Goal: Task Accomplishment & Management: Manage account settings

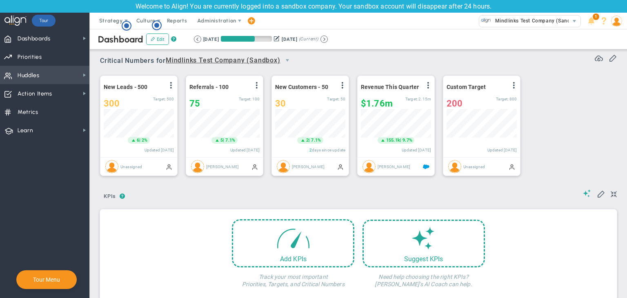
click at [72, 81] on span "Huddles Huddles" at bounding box center [44, 75] width 89 height 18
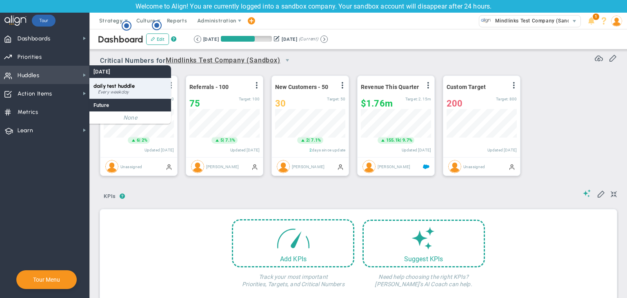
click at [118, 88] on span "daily test huddle" at bounding box center [113, 86] width 41 height 6
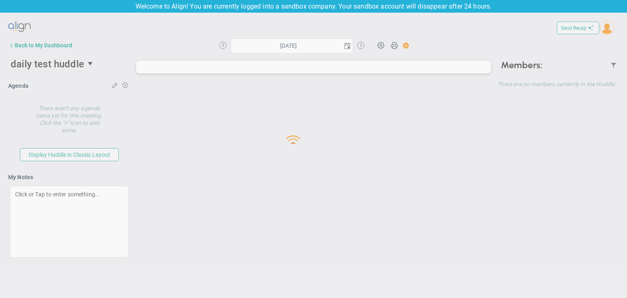
type input "Thursday, September 4, 2025"
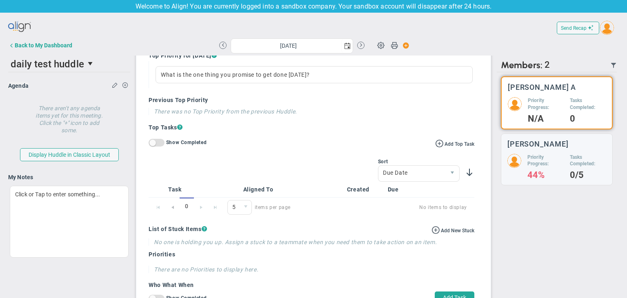
scroll to position [286, 0]
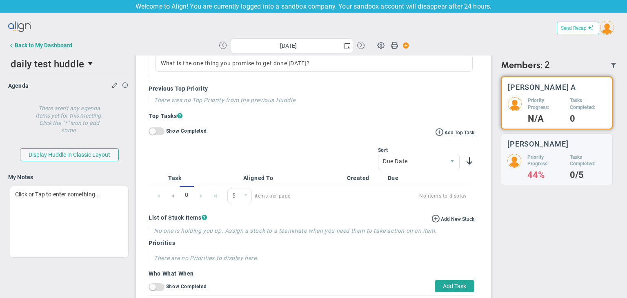
click at [582, 24] on button "Send Recap" at bounding box center [577, 28] width 42 height 13
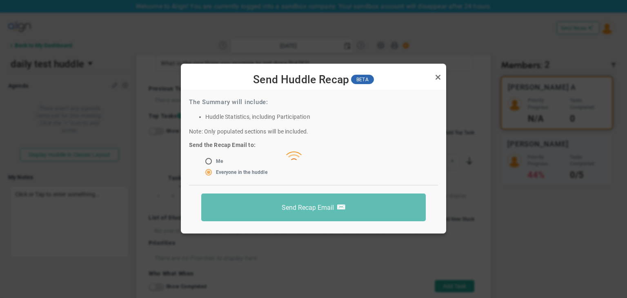
scroll to position [7, 0]
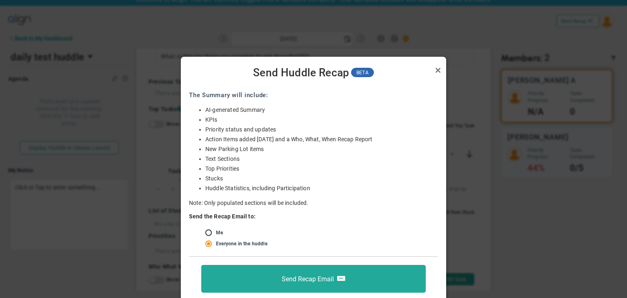
click at [213, 235] on input "radio" at bounding box center [211, 233] width 8 height 7
radio input "true"
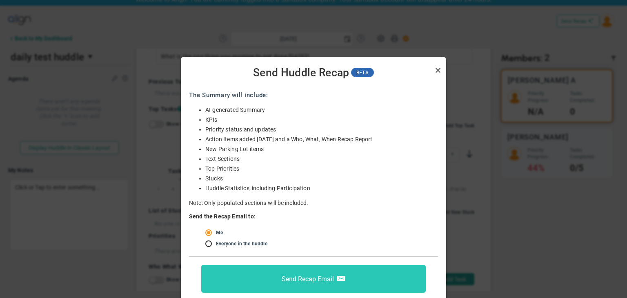
click at [320, 273] on button "Send Recap Email" at bounding box center [313, 279] width 224 height 28
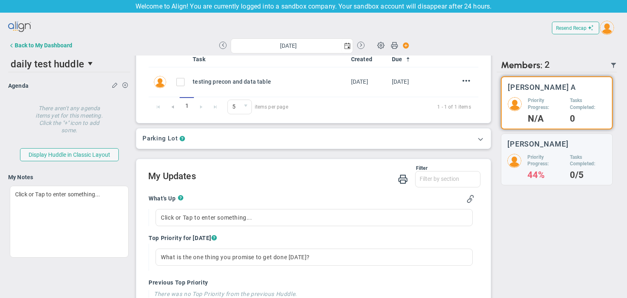
scroll to position [63, 0]
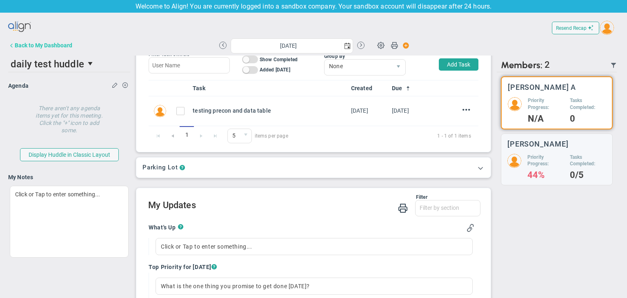
click at [23, 39] on button "Back to My Dashboard" at bounding box center [40, 45] width 64 height 16
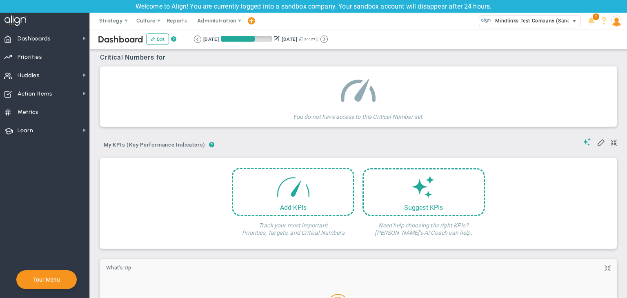
click at [501, 21] on span "Mindlinks Test Company (Sandbox)" at bounding box center [536, 21] width 90 height 11
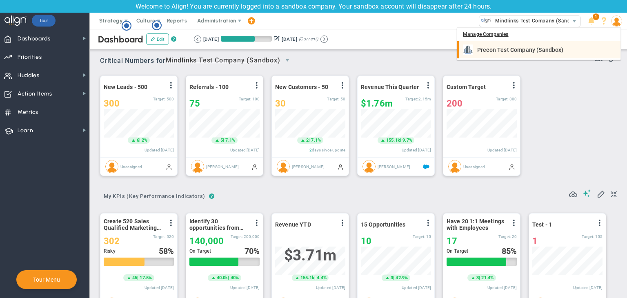
scroll to position [28, 70]
click at [504, 51] on span "Precon Test Company (Sandbox)" at bounding box center [520, 50] width 86 height 6
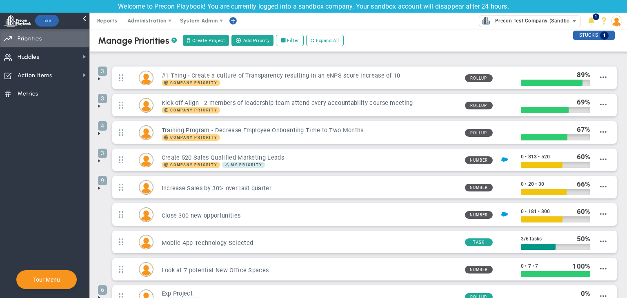
click at [541, 25] on span "Precon Test Company (Sandbox)" at bounding box center [532, 21] width 83 height 11
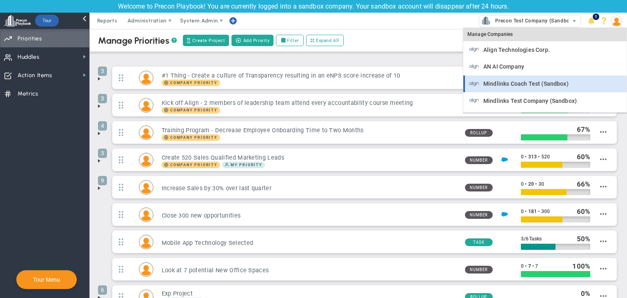
scroll to position [16, 0]
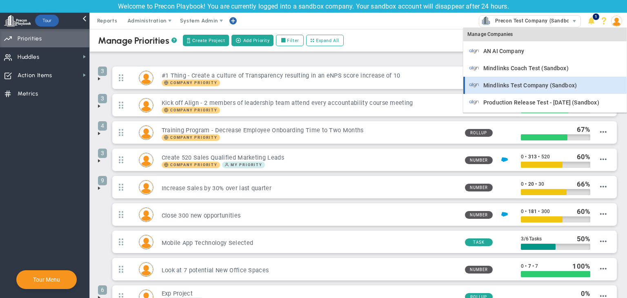
click at [527, 86] on span "Mindlinks Test Company (Sandbox)" at bounding box center [529, 85] width 93 height 6
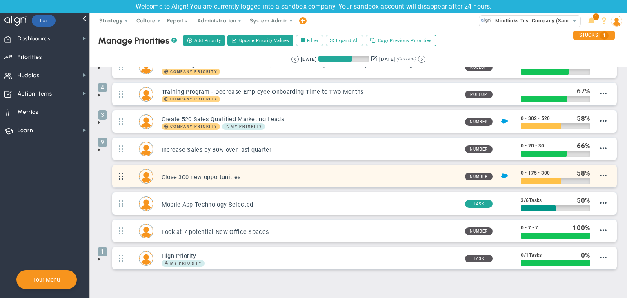
scroll to position [68, 0]
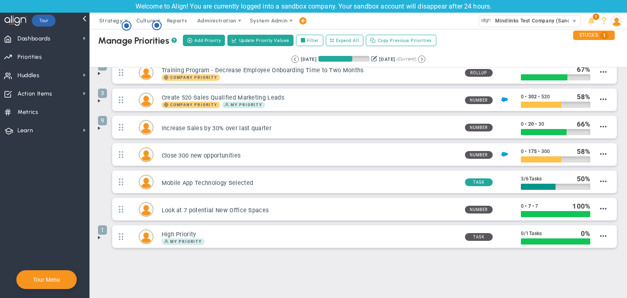
click at [102, 236] on li "1 High Priority My Priority Task /" at bounding box center [358, 238] width 520 height 27
click at [97, 236] on span at bounding box center [99, 237] width 7 height 7
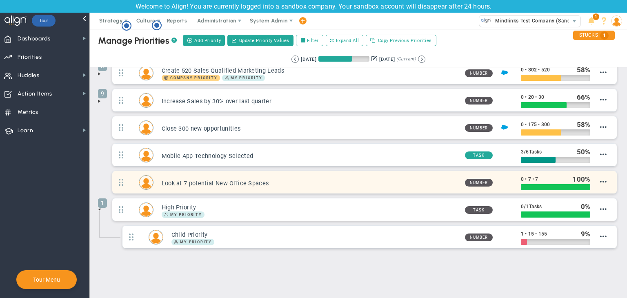
scroll to position [95, 0]
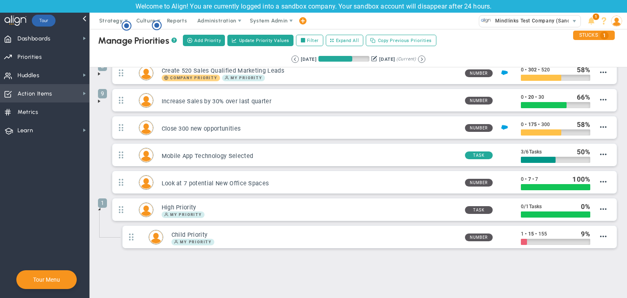
click at [58, 91] on span "Action Items Action Items" at bounding box center [44, 93] width 89 height 18
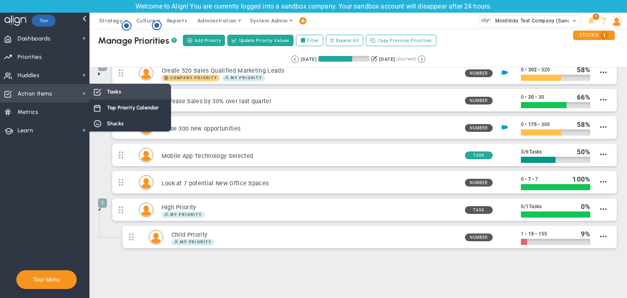
click at [117, 95] on span "Tasks" at bounding box center [114, 92] width 14 height 8
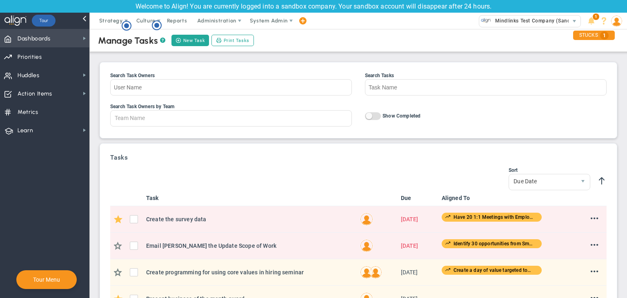
click at [44, 39] on span "Dashboards" at bounding box center [34, 38] width 33 height 17
click at [125, 25] on g "Hotspot (open by clicking or pressing space/enter)" at bounding box center [126, 25] width 9 height 9
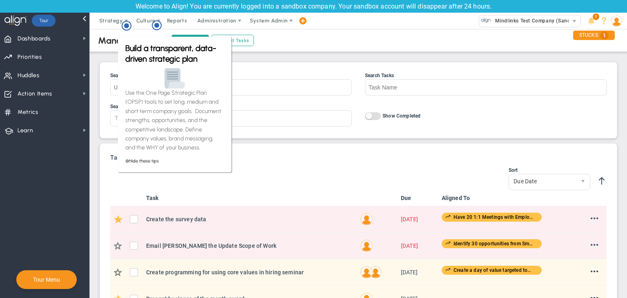
click at [111, 57] on div "Manage Tasks ? New Task Print Tasks Search Task Owners Search Tasks Search Task…" at bounding box center [358, 290] width 520 height 527
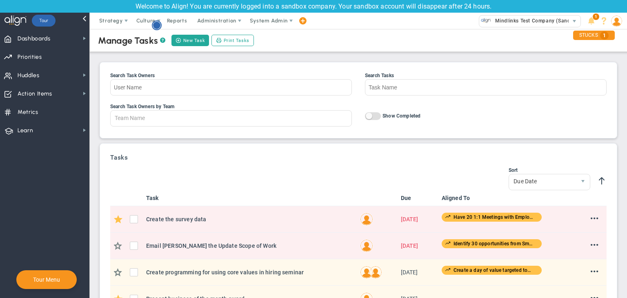
click at [155, 25] on circle "Hotspot (open by clicking or pressing space/enter)" at bounding box center [156, 25] width 7 height 7
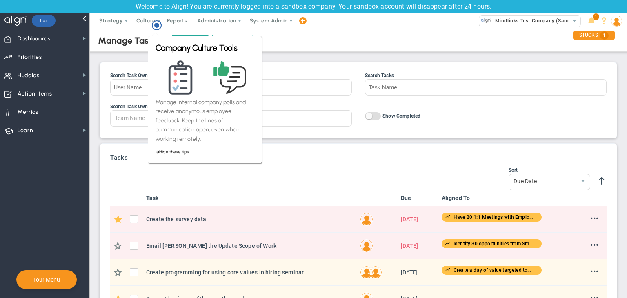
click at [116, 53] on div "Manage Tasks ? New Task Print Tasks Search Task Owners Search Tasks Search Task…" at bounding box center [358, 290] width 520 height 527
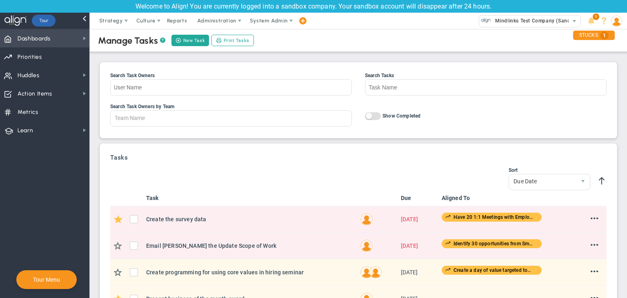
click at [60, 46] on span "Dashboards Dashboards" at bounding box center [44, 38] width 89 height 18
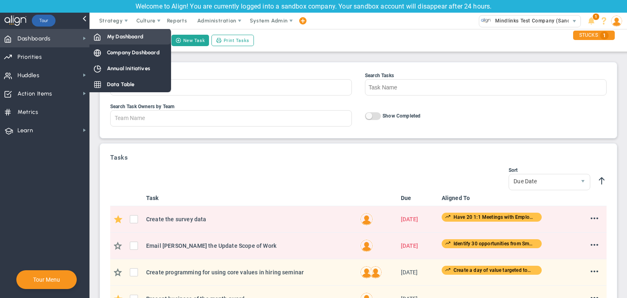
click at [118, 43] on div "My Dashboard" at bounding box center [130, 37] width 82 height 16
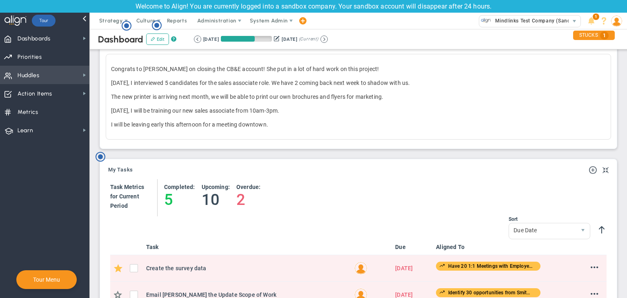
click at [28, 75] on span "Huddles" at bounding box center [29, 75] width 22 height 17
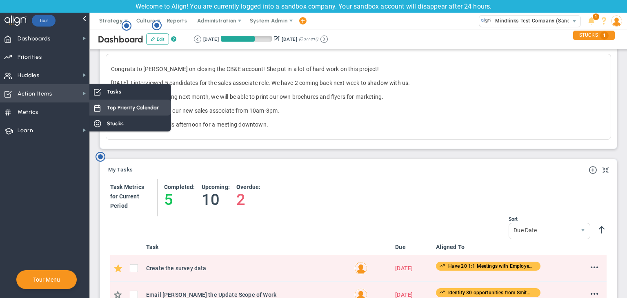
click at [117, 115] on div "Top Priority Calendar" at bounding box center [130, 108] width 82 height 16
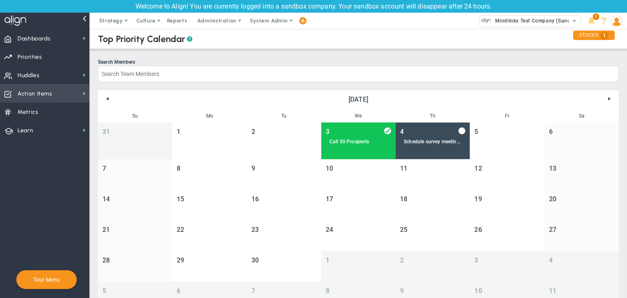
click at [64, 93] on span "Action Items Action Items" at bounding box center [44, 93] width 89 height 18
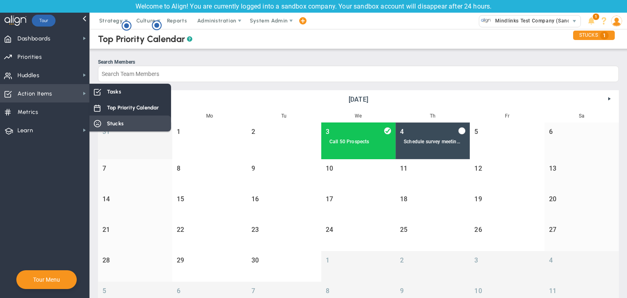
click at [109, 125] on span "Stucks" at bounding box center [115, 124] width 17 height 8
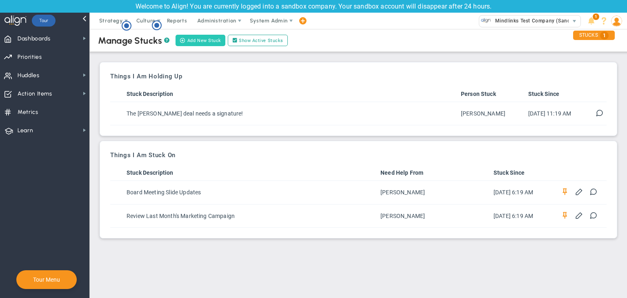
click at [194, 43] on button "Add New Stuck" at bounding box center [200, 40] width 50 height 11
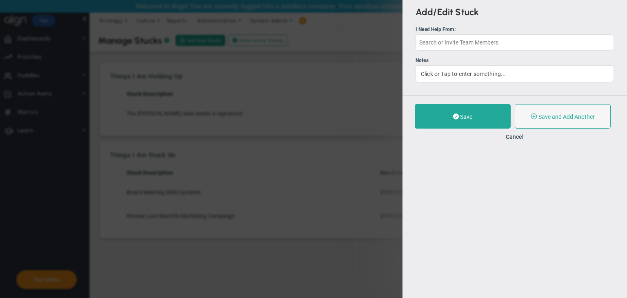
click at [506, 52] on ul "I Need Help From: Notes Click or Tap to enter something..." at bounding box center [514, 54] width 198 height 57
click at [468, 15] on h2 "Add/Edit Stuck" at bounding box center [514, 13] width 198 height 13
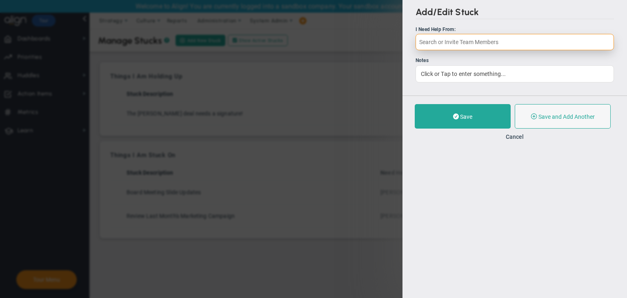
click at [429, 40] on input "text" at bounding box center [514, 42] width 198 height 16
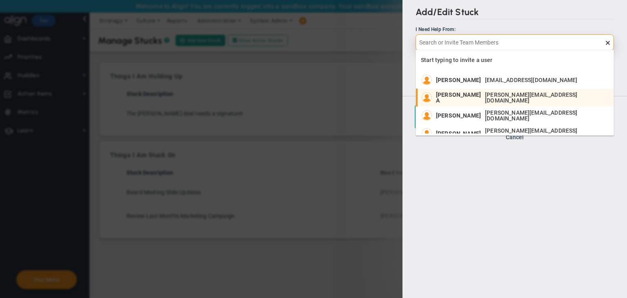
click at [455, 95] on span "Chandrika A" at bounding box center [458, 97] width 45 height 11
type input "Chandrika A"
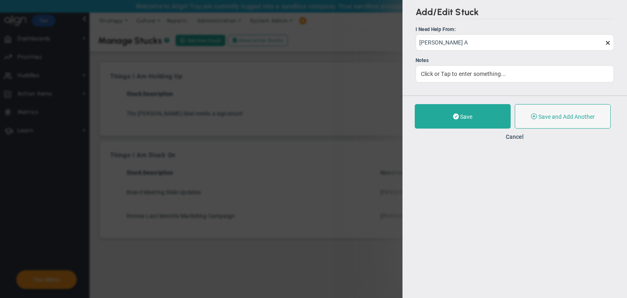
click at [462, 63] on div "Notes" at bounding box center [514, 61] width 198 height 8
click at [458, 74] on div "Click or Tap to enter something..." at bounding box center [514, 73] width 198 height 17
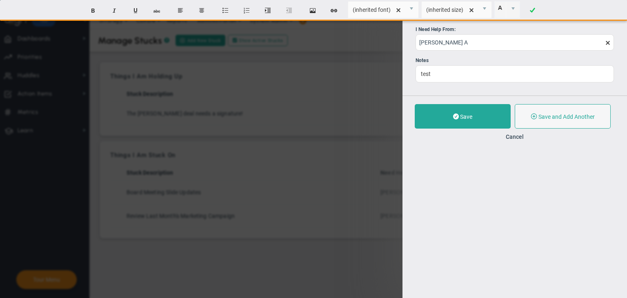
click at [450, 103] on div "Save Save and Add Another No Longer Stuck Cancel" at bounding box center [514, 121] width 224 height 53
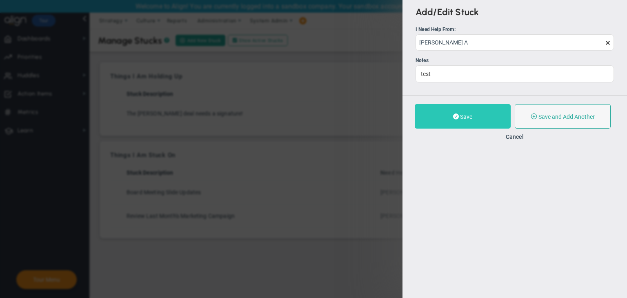
click at [456, 111] on button "Save" at bounding box center [462, 116] width 96 height 24
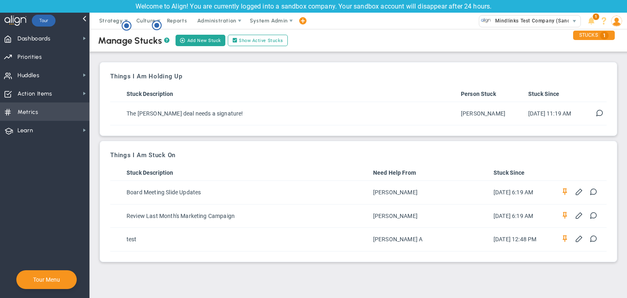
click at [45, 115] on span "Metrics Metrics" at bounding box center [44, 111] width 89 height 18
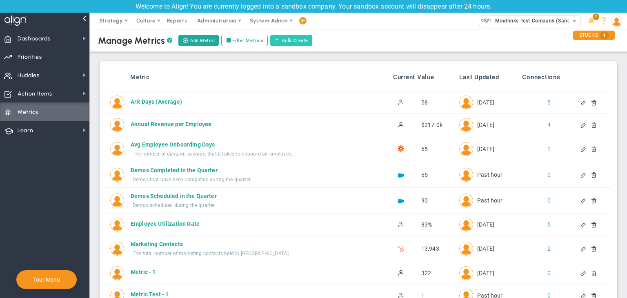
click at [301, 41] on button "Bulk Create" at bounding box center [291, 40] width 42 height 11
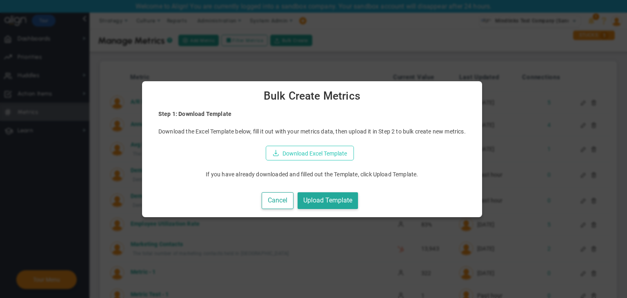
click at [335, 158] on button "Download Excel Template" at bounding box center [310, 153] width 88 height 15
click at [337, 196] on button "Upload Template" at bounding box center [327, 200] width 60 height 17
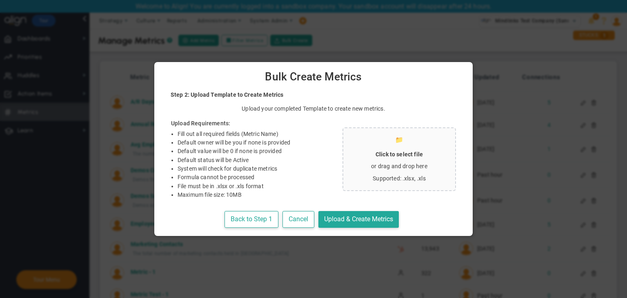
click at [383, 164] on p "or drag and drop here" at bounding box center [399, 166] width 99 height 8
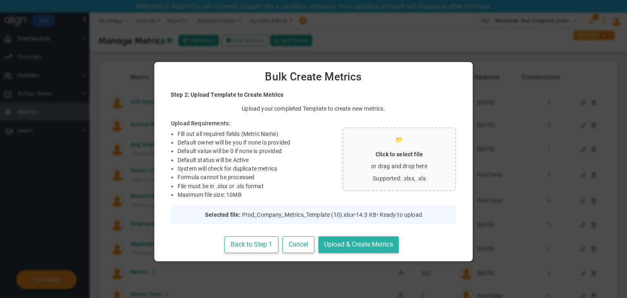
click at [350, 240] on button "Upload & Create Metrics" at bounding box center [358, 244] width 80 height 17
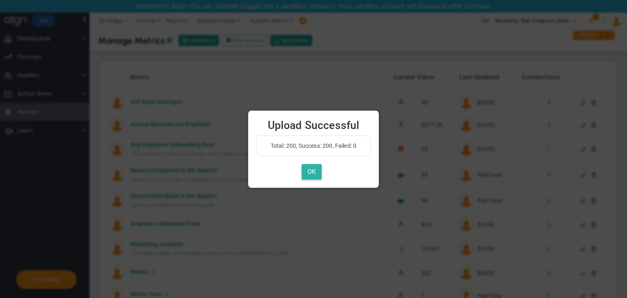
click at [310, 166] on button "OK" at bounding box center [311, 172] width 20 height 16
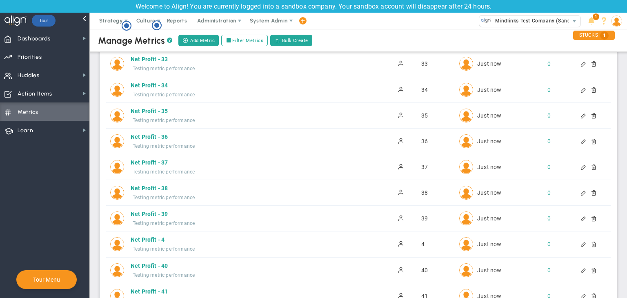
scroll to position [3590, 0]
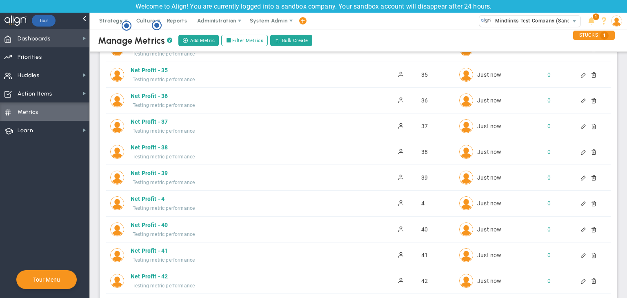
click at [45, 36] on span "Dashboards" at bounding box center [34, 38] width 33 height 17
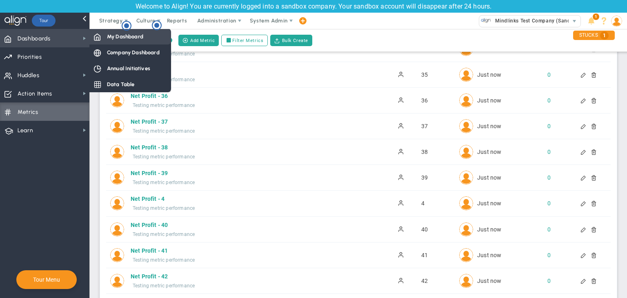
click at [98, 38] on span at bounding box center [96, 36] width 7 height 7
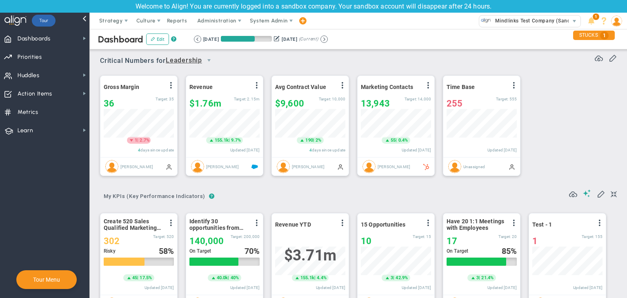
scroll to position [28, 70]
click at [51, 37] on span "Dashboards Dashboards" at bounding box center [44, 38] width 89 height 18
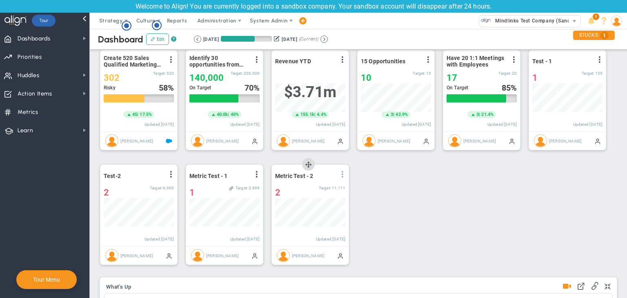
click at [344, 172] on span at bounding box center [342, 174] width 7 height 7
click at [0, 0] on span "Edit" at bounding box center [0, 0] width 0 height 0
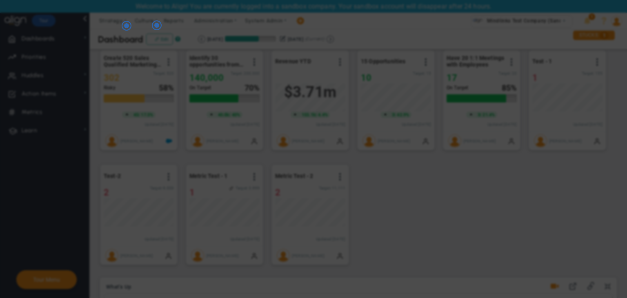
radio input "true"
checkbox input "false"
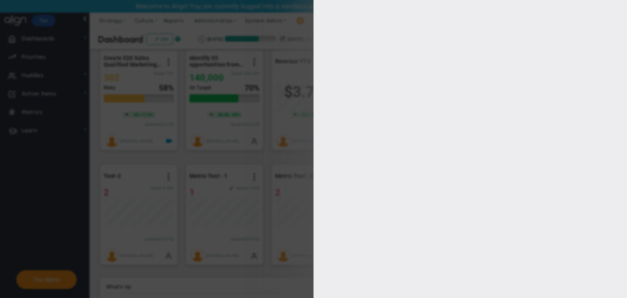
type input "1"
type input "11111"
checkbox input "true"
type input "[PERSON_NAME]"
radio input "true"
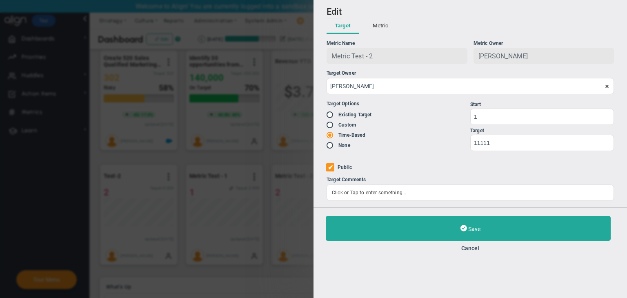
drag, startPoint x: 472, startPoint y: 249, endPoint x: 463, endPoint y: 248, distance: 9.0
click at [472, 249] on button "Cancel" at bounding box center [470, 248] width 289 height 7
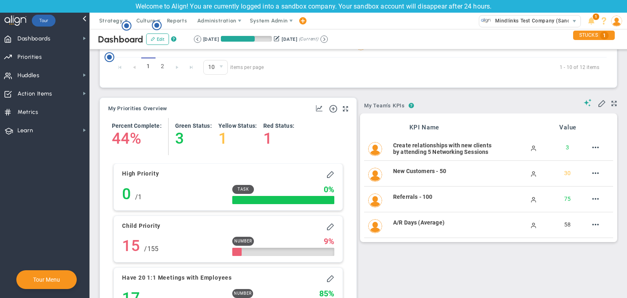
scroll to position [955, 0]
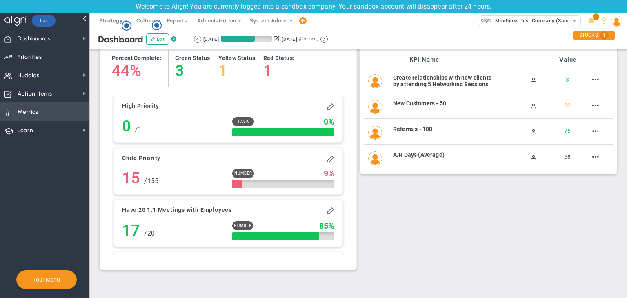
click at [55, 116] on span "Metrics Metrics" at bounding box center [44, 111] width 89 height 18
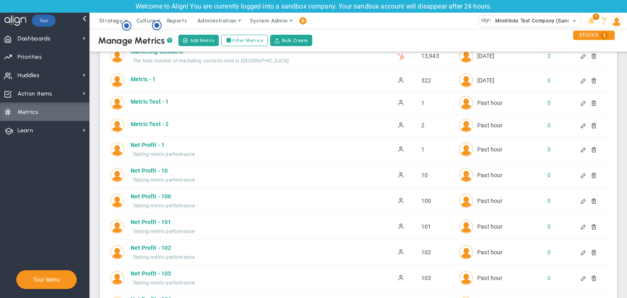
scroll to position [122, 0]
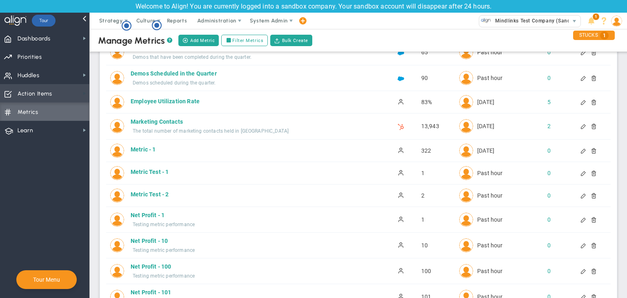
click at [81, 93] on span at bounding box center [84, 93] width 7 height 7
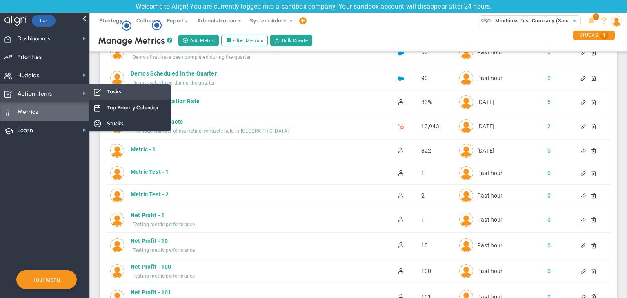
click at [104, 89] on div "Tasks" at bounding box center [130, 92] width 82 height 16
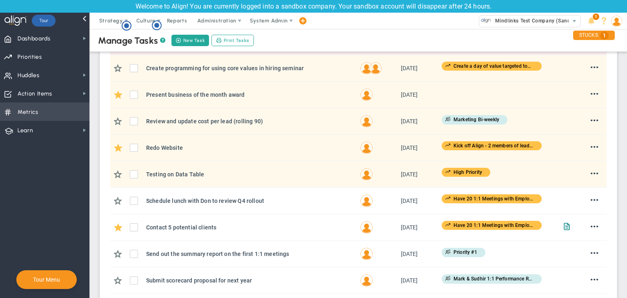
scroll to position [184, 0]
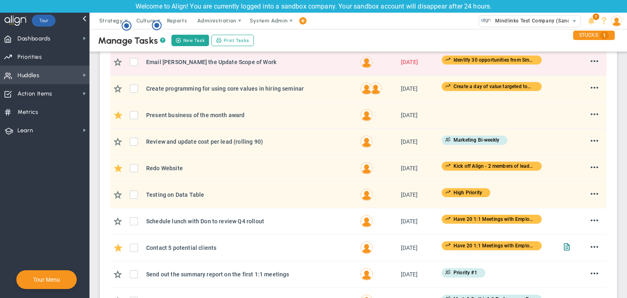
click at [62, 71] on span "Huddles Huddles" at bounding box center [44, 75] width 89 height 18
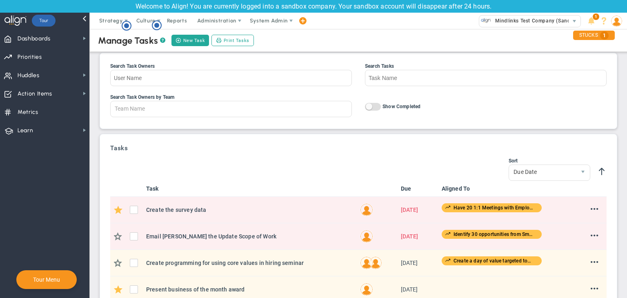
scroll to position [0, 0]
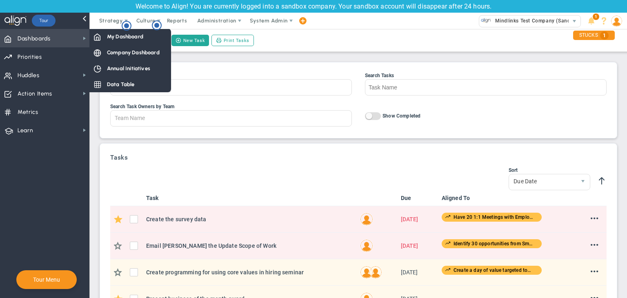
click at [44, 42] on span "Dashboards" at bounding box center [34, 38] width 33 height 17
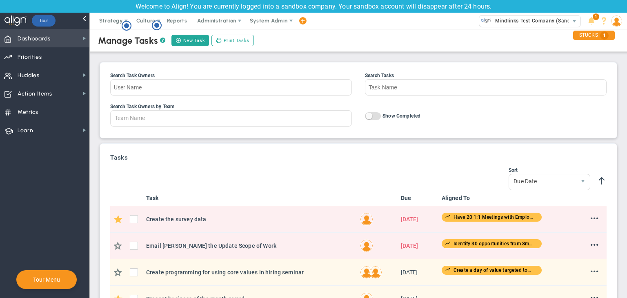
click at [76, 40] on span "Dashboards Dashboards" at bounding box center [44, 38] width 89 height 18
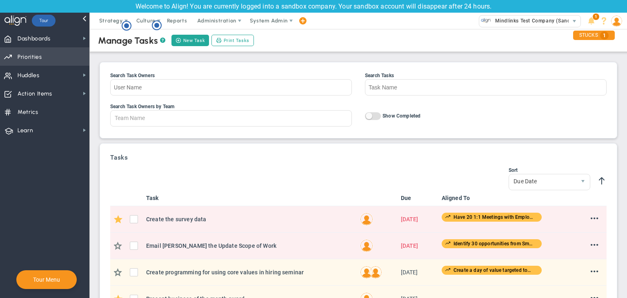
click at [74, 52] on span "Priorities OKR Tree Priorities OKRs" at bounding box center [44, 56] width 89 height 18
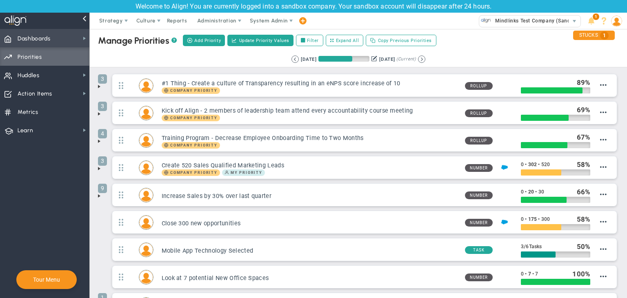
click at [77, 40] on span "Dashboards Dashboards" at bounding box center [44, 38] width 89 height 18
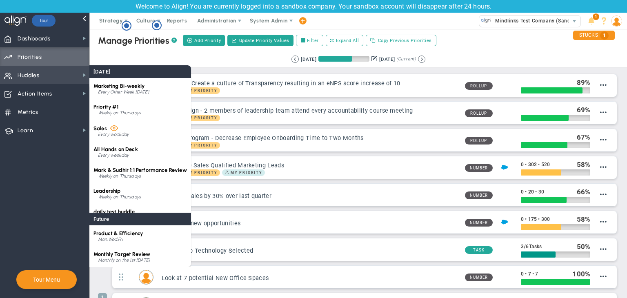
click at [79, 69] on span "Huddles Huddles" at bounding box center [44, 75] width 89 height 18
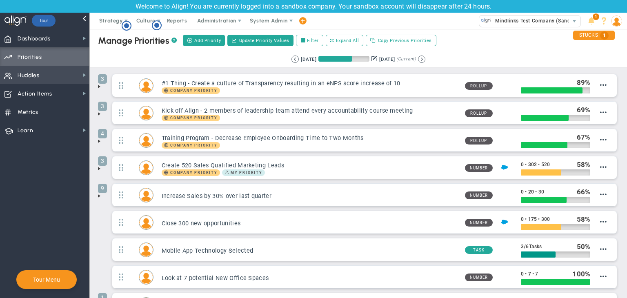
click at [82, 71] on span "Huddles Huddles" at bounding box center [44, 75] width 89 height 18
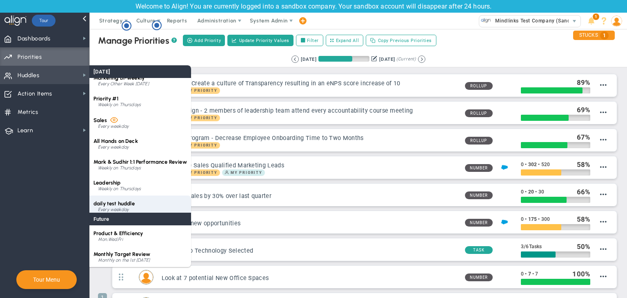
scroll to position [11, 0]
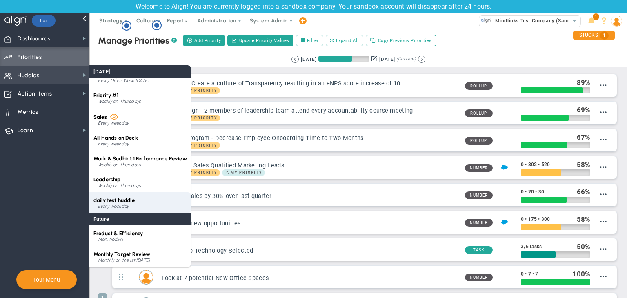
click at [131, 201] on div "daily test huddle Every weekday" at bounding box center [140, 202] width 102 height 21
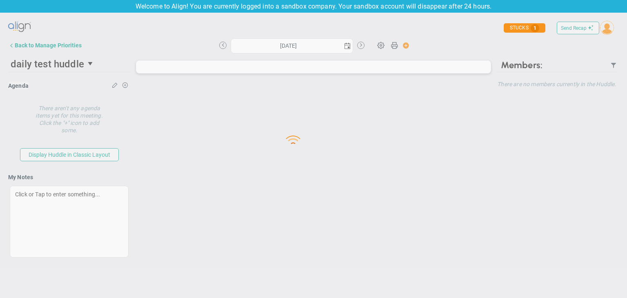
type input "Thursday, September 4, 2025"
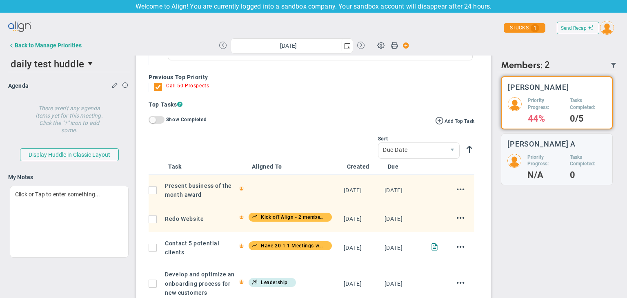
scroll to position [179, 0]
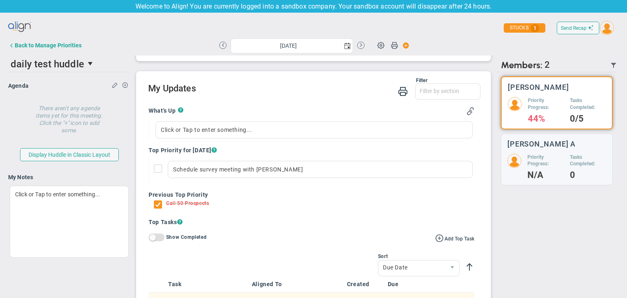
click at [20, 46] on div "Back to Manage Priorities" at bounding box center [48, 45] width 67 height 7
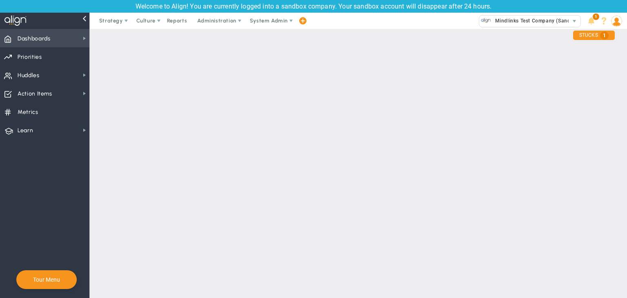
checkbox input "false"
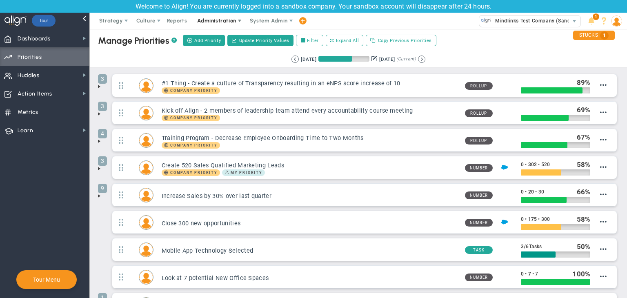
click at [233, 24] on span "Administration" at bounding box center [217, 21] width 52 height 16
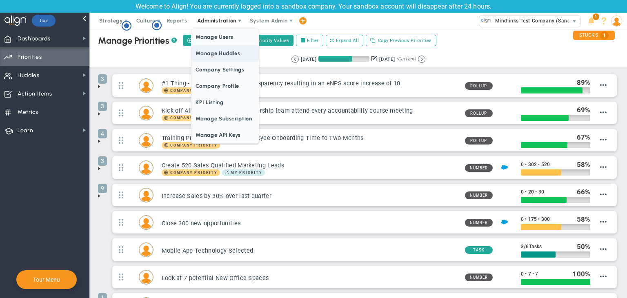
click at [228, 56] on span "Manage Huddles" at bounding box center [224, 53] width 67 height 16
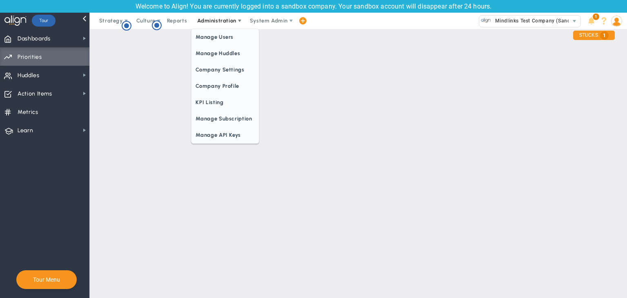
checkbox input "true"
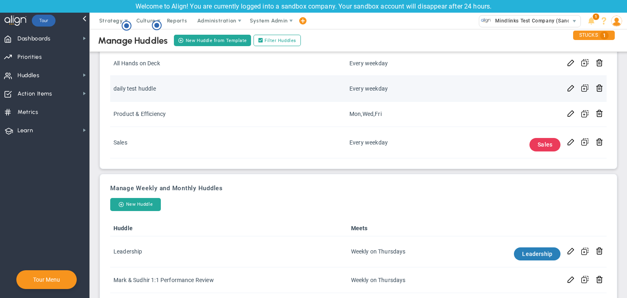
scroll to position [122, 0]
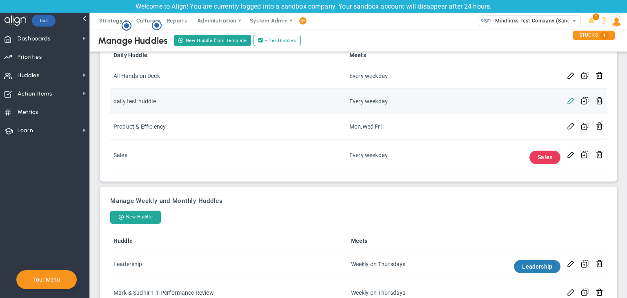
click at [567, 98] on span at bounding box center [571, 100] width 8 height 8
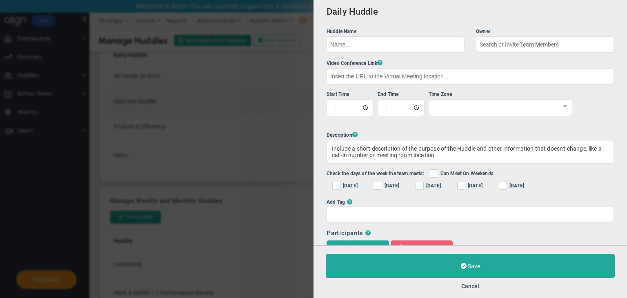
type input "daily test huddle"
checkbox input "true"
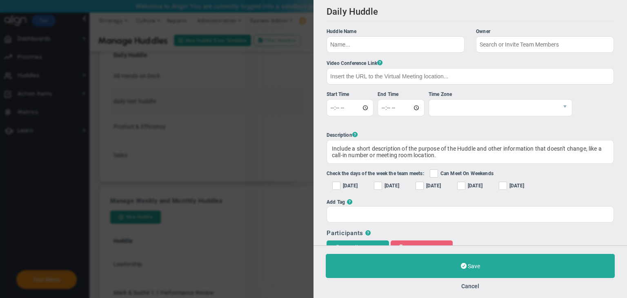
checkbox input "true"
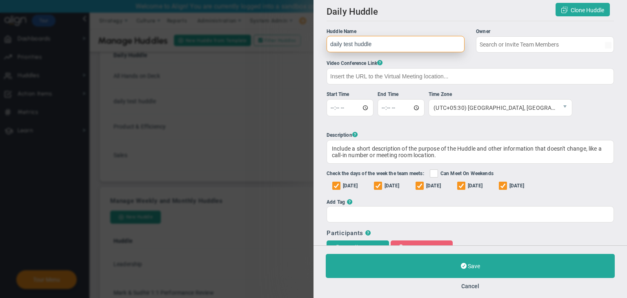
type input "[PERSON_NAME]"
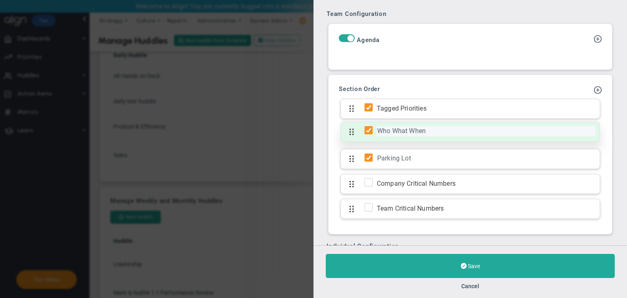
scroll to position [530, 0]
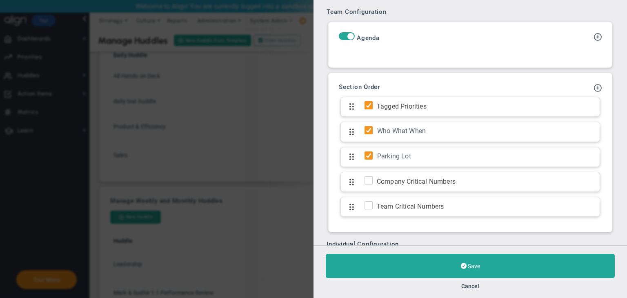
click at [595, 90] on div "Add Update Section Add KPI Section Section Order Tagged Priorities Who What Whe…" at bounding box center [469, 152] width 275 height 151
click at [593, 89] on span at bounding box center [597, 87] width 8 height 8
click at [552, 112] on span "Add KPI Section" at bounding box center [572, 114] width 41 height 7
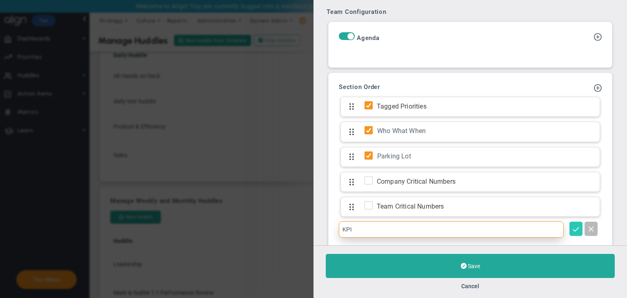
type input "KPI"
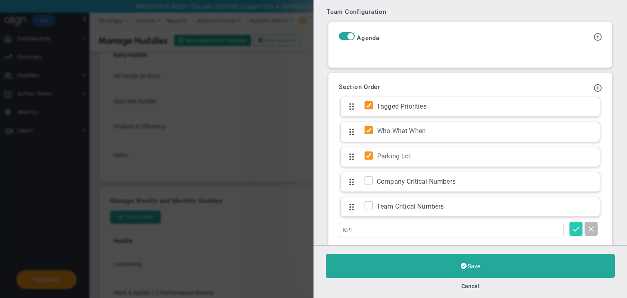
click at [571, 226] on span at bounding box center [575, 228] width 8 height 8
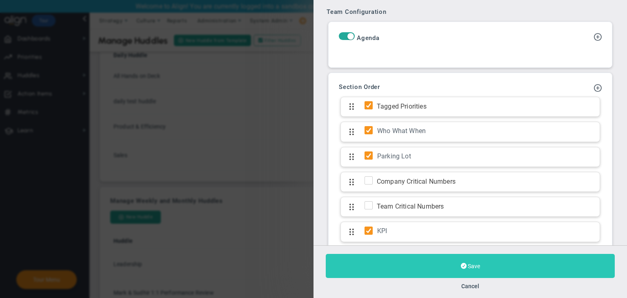
click at [539, 257] on button "Save" at bounding box center [470, 266] width 289 height 24
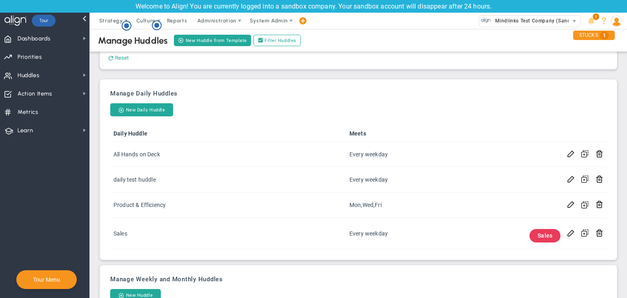
scroll to position [41, 0]
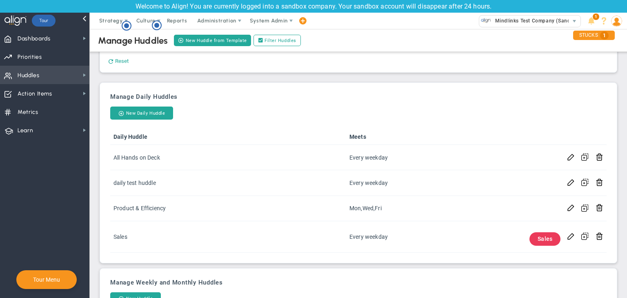
click at [64, 70] on span "Huddles Huddles" at bounding box center [44, 75] width 89 height 18
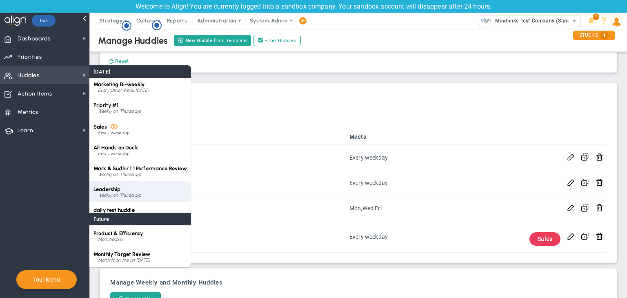
scroll to position [11, 0]
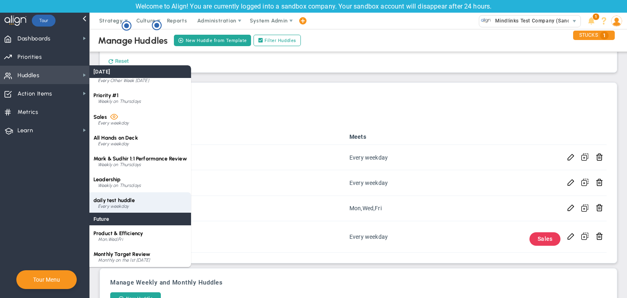
click at [146, 195] on div "daily test huddle Every weekday" at bounding box center [140, 202] width 102 height 21
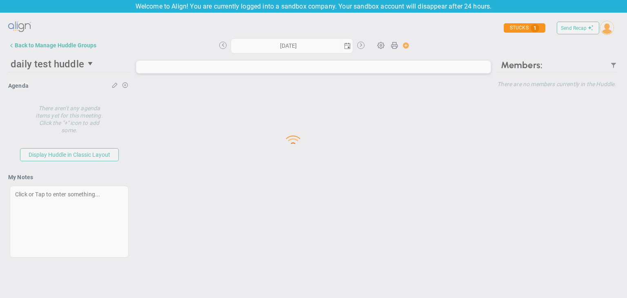
type input "Thursday, September 4, 2025"
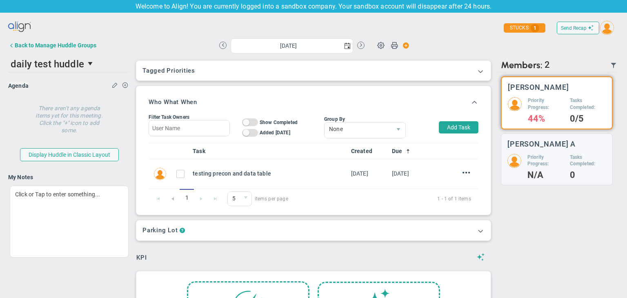
scroll to position [204, 0]
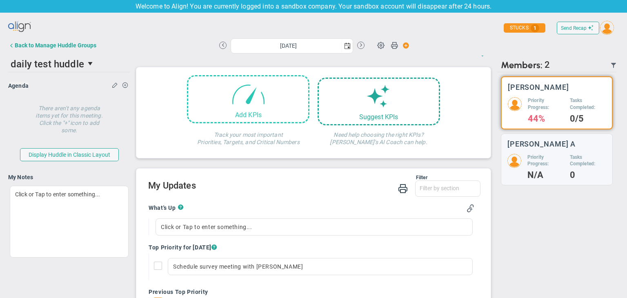
click at [271, 108] on div "Add KPIs" at bounding box center [248, 99] width 122 height 48
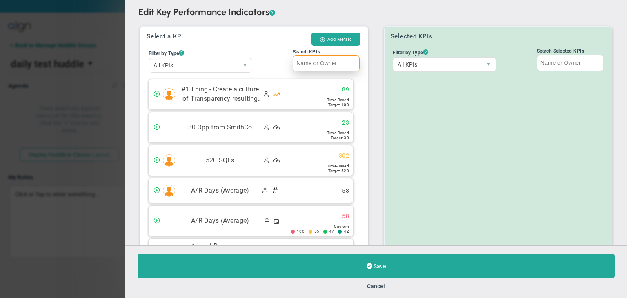
click at [321, 59] on input "Search KPIs" at bounding box center [325, 63] width 67 height 16
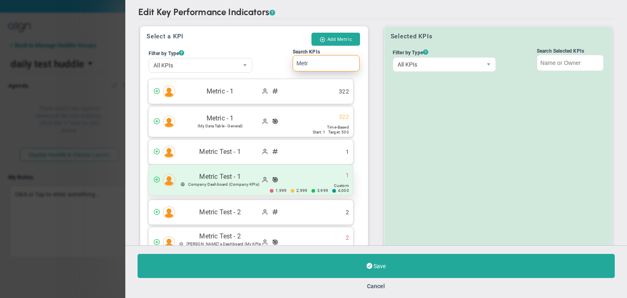
click at [306, 177] on div "Metric Test - 1 Company Dashboard (Company KPIs) 1" at bounding box center [250, 180] width 204 height 30
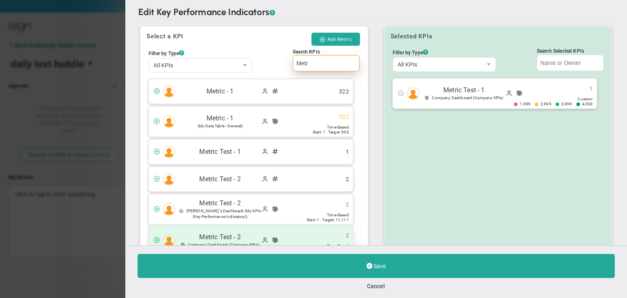
scroll to position [62, 0]
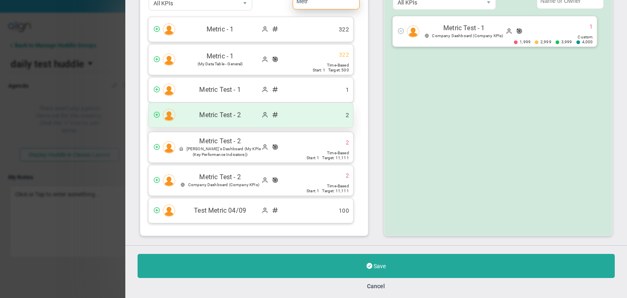
click at [306, 118] on div "Metric Test - 2 2" at bounding box center [250, 115] width 204 height 24
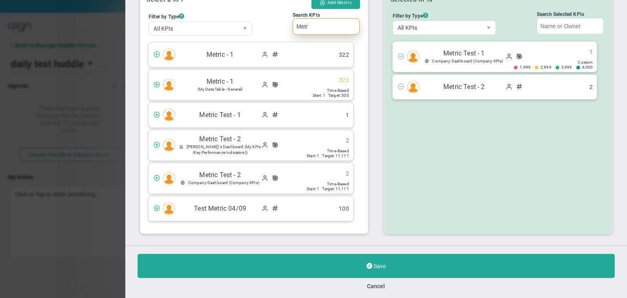
scroll to position [35, 0]
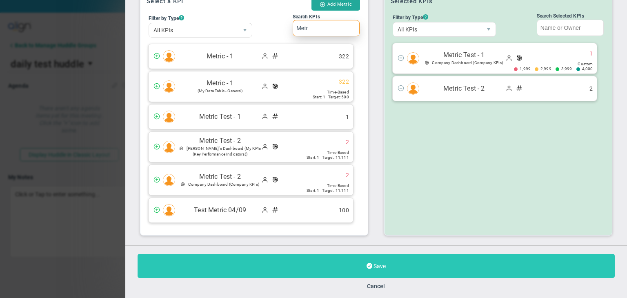
type input "Metr"
click at [384, 262] on button "Save" at bounding box center [375, 266] width 477 height 24
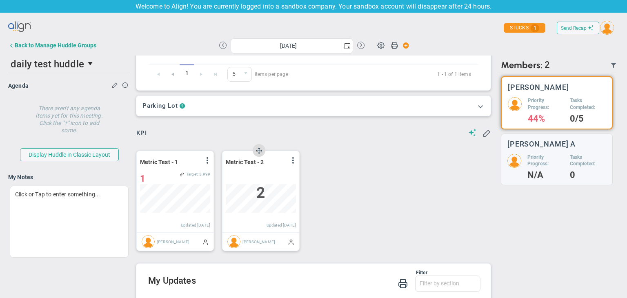
scroll to position [122, 0]
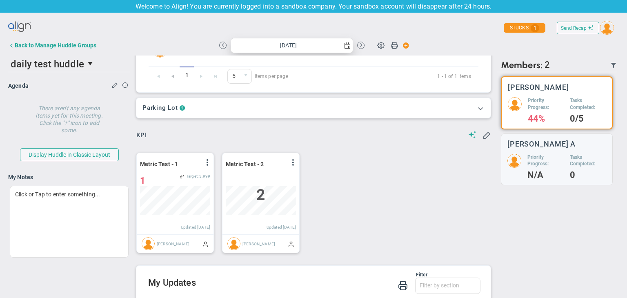
click at [344, 45] on span "select" at bounding box center [347, 45] width 7 height 7
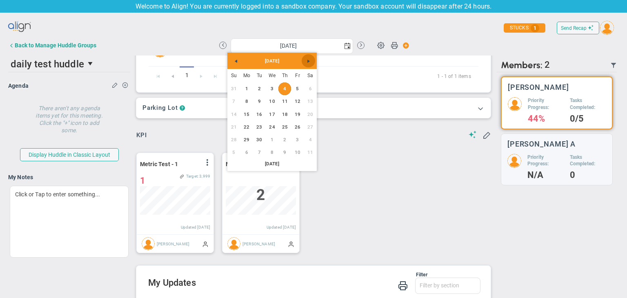
click at [308, 62] on span "Next" at bounding box center [308, 61] width 7 height 7
click at [310, 62] on span "Next" at bounding box center [308, 61] width 7 height 7
click at [312, 62] on link "Next" at bounding box center [307, 60] width 13 height 13
click at [315, 63] on div "December 2025" at bounding box center [271, 61] width 89 height 16
click at [285, 121] on link "25" at bounding box center [285, 126] width 13 height 13
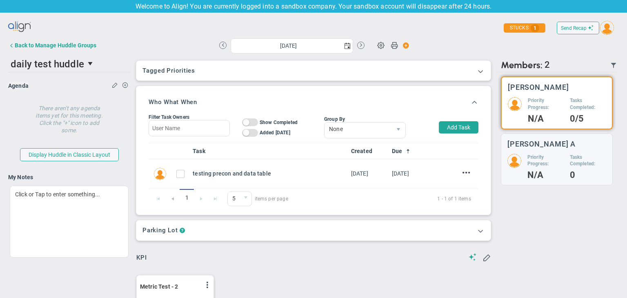
scroll to position [28, 70]
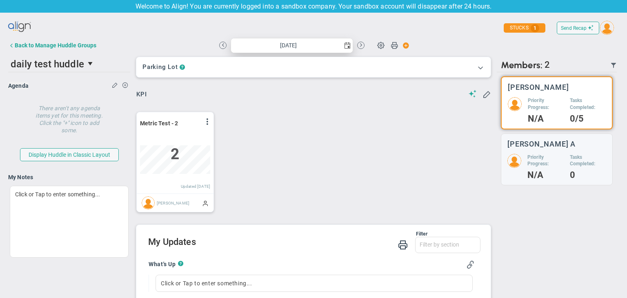
click at [344, 44] on span "select" at bounding box center [347, 45] width 7 height 7
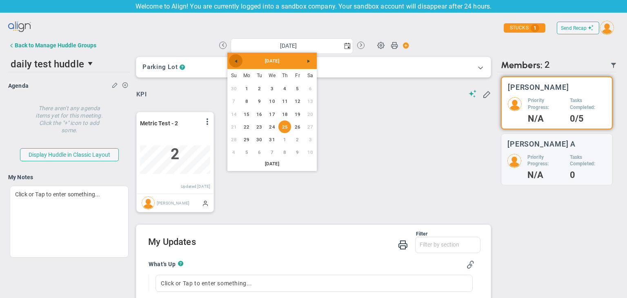
click at [234, 58] on span "Previous" at bounding box center [236, 61] width 7 height 7
click at [286, 86] on link "4" at bounding box center [285, 88] width 13 height 13
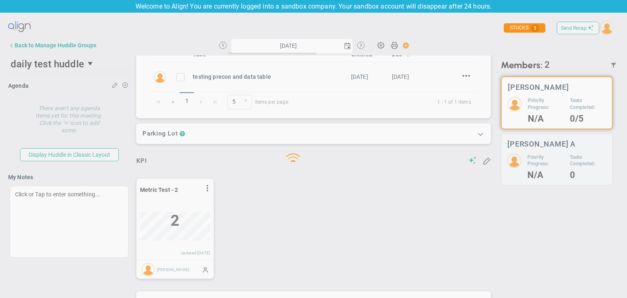
scroll to position [97, 0]
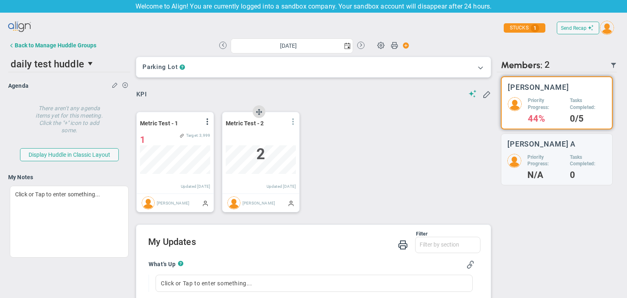
click at [290, 124] on span at bounding box center [293, 121] width 7 height 7
click at [272, 135] on li "Edit" at bounding box center [270, 138] width 58 height 10
type input "Thursday, September 4, 2025"
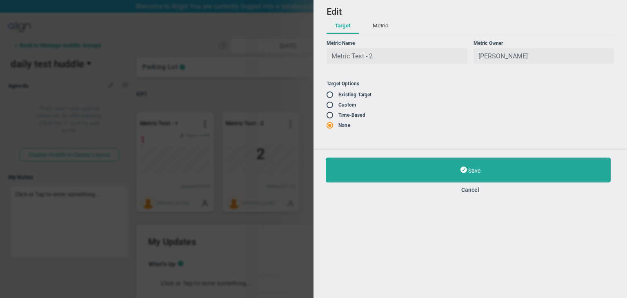
click at [331, 96] on input "radio" at bounding box center [332, 95] width 8 height 7
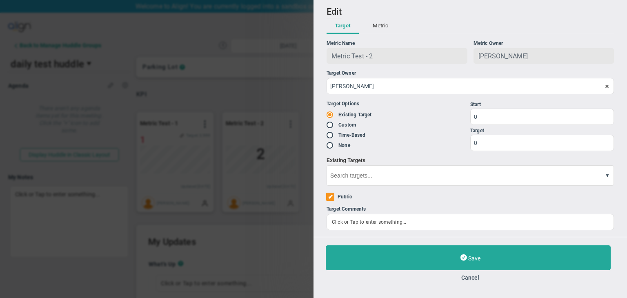
click at [609, 181] on button at bounding box center [604, 176] width 9 height 22
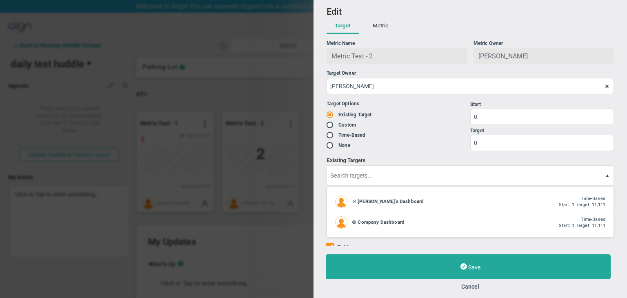
click at [382, 195] on div "Sudhir Dakshinamurthy's Dashboard Time-Based Start: 1 Target: 11,111" at bounding box center [470, 201] width 278 height 21
radio input "false"
radio input "true"
radio input "false"
type input "1"
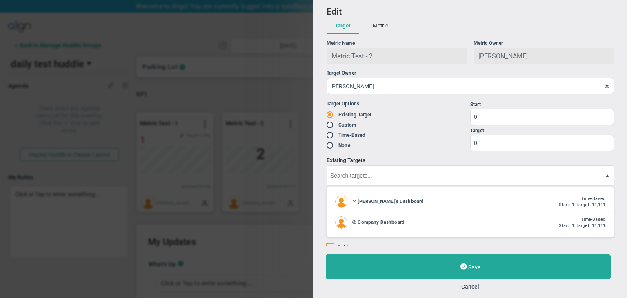
type input "11111"
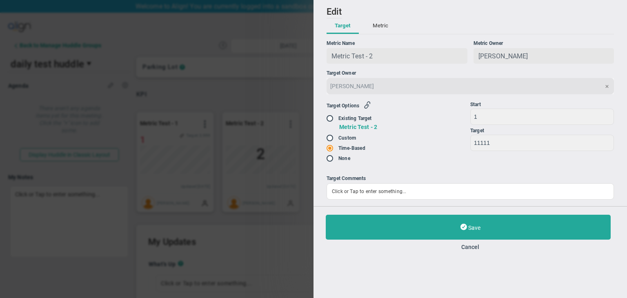
click at [368, 102] on button "button" at bounding box center [365, 105] width 16 height 9
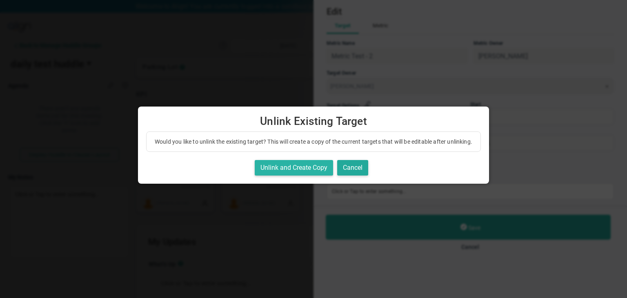
click at [323, 176] on button "Unlink and Create Copy" at bounding box center [294, 168] width 78 height 16
radio input "true"
radio input "false"
checkbox input "true"
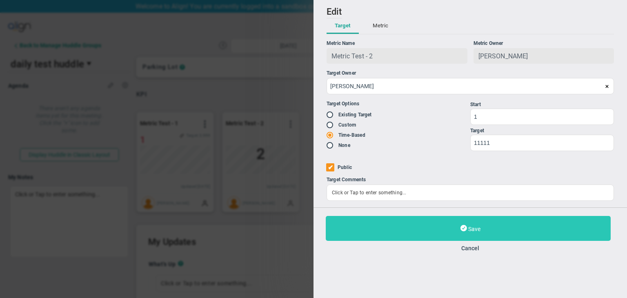
click at [413, 234] on button "Save" at bounding box center [468, 228] width 285 height 25
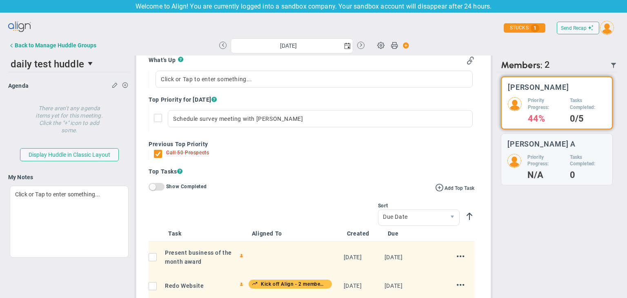
click at [106, 84] on div "Agenda Agenda Description Description" at bounding box center [69, 85] width 122 height 14
click at [112, 84] on span at bounding box center [115, 85] width 7 height 6
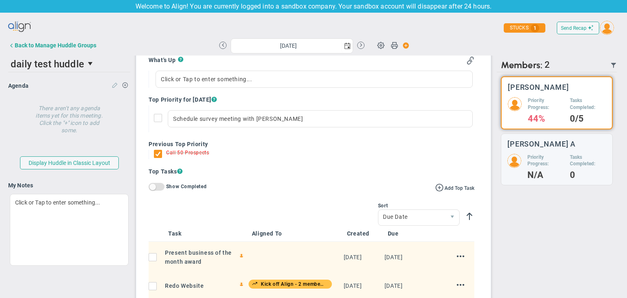
click at [116, 84] on span at bounding box center [115, 85] width 7 height 6
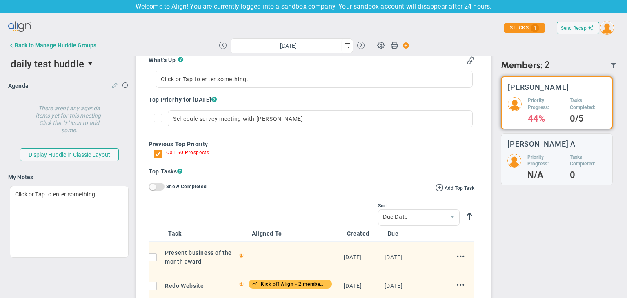
click at [113, 86] on span at bounding box center [115, 85] width 7 height 6
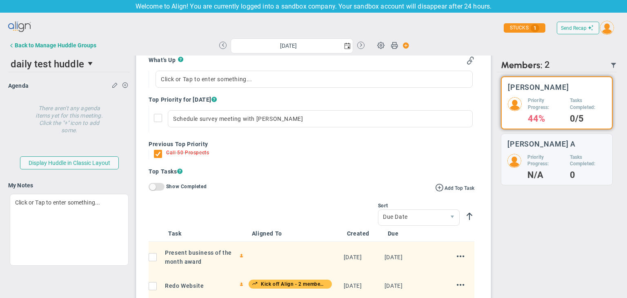
click at [102, 193] on div "My Notes Click or Tap to enter something..." at bounding box center [69, 230] width 122 height 97
click at [113, 85] on span at bounding box center [115, 85] width 7 height 6
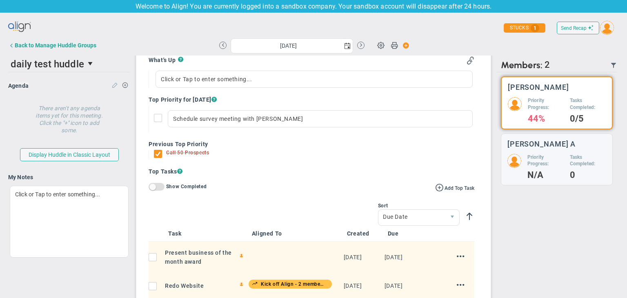
click at [112, 85] on span at bounding box center [115, 85] width 7 height 6
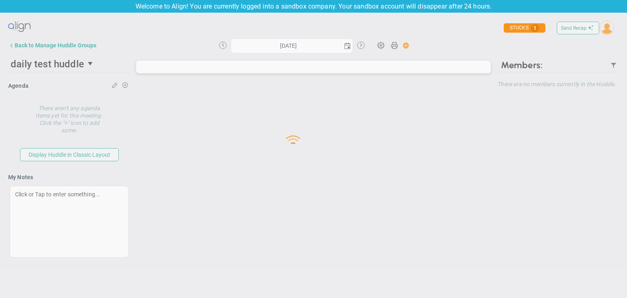
type input "[DATE]"
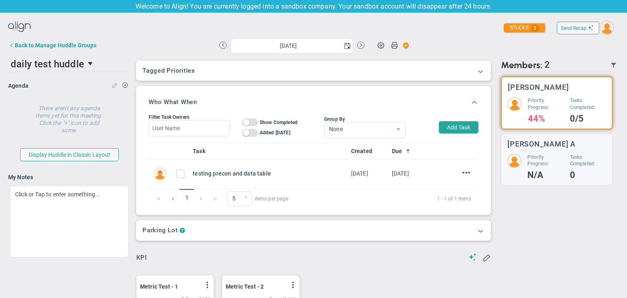
scroll to position [28, 70]
click at [126, 86] on span at bounding box center [125, 85] width 7 height 6
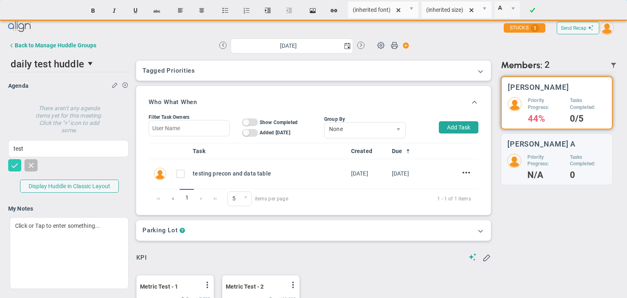
click at [16, 162] on span at bounding box center [15, 165] width 8 height 8
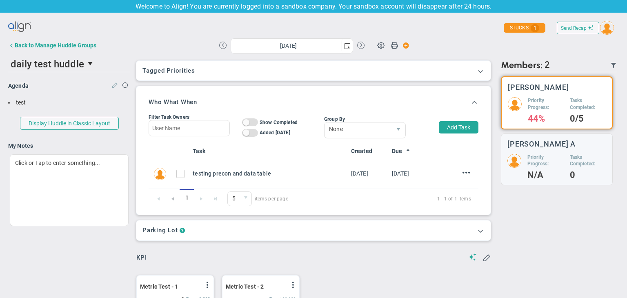
click at [113, 87] on span at bounding box center [115, 85] width 7 height 6
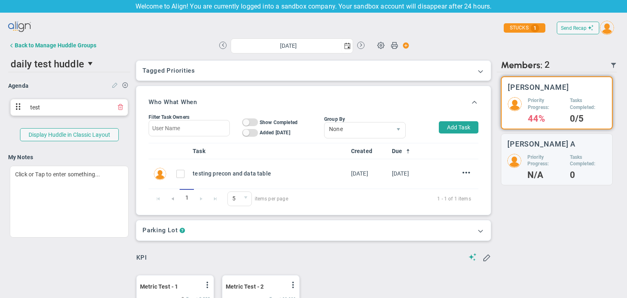
click at [113, 87] on span at bounding box center [115, 85] width 7 height 6
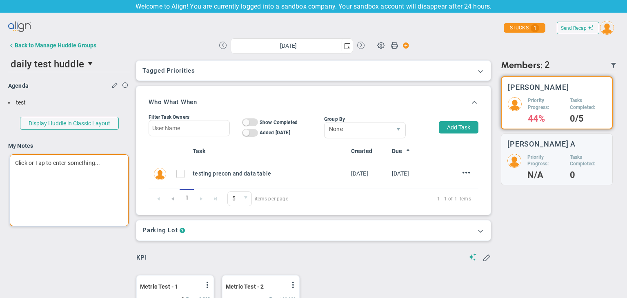
click at [94, 163] on div "Click or Tap to enter something..." at bounding box center [69, 190] width 119 height 72
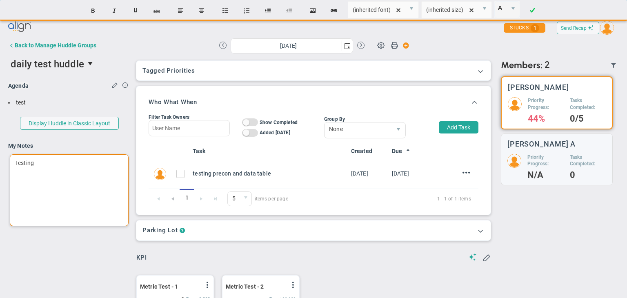
click at [114, 221] on div "Testing" at bounding box center [69, 190] width 119 height 72
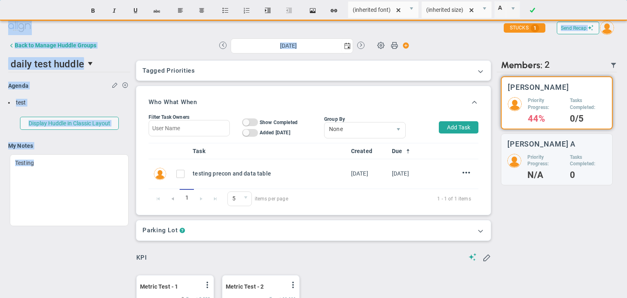
click at [104, 242] on div "Send Recap Profile Contact your Advisor Share! Become an Affiliate" at bounding box center [313, 164] width 610 height 290
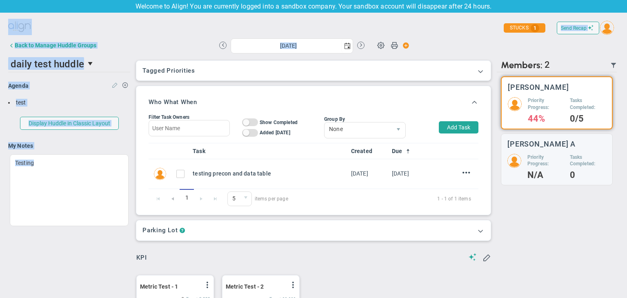
click at [115, 89] on button at bounding box center [116, 84] width 9 height 13
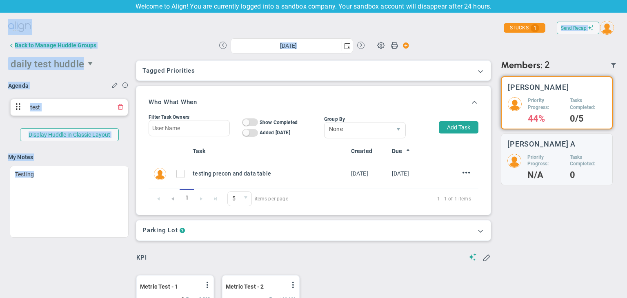
click at [121, 59] on span "daily test huddle" at bounding box center [65, 63] width 114 height 16
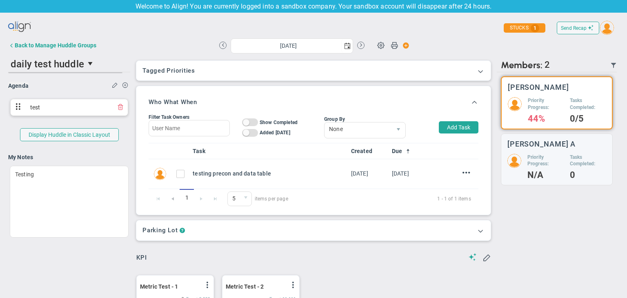
click at [190, 42] on div "Thursday, September 4, 2025 Update Priority Values Priority" at bounding box center [313, 45] width 366 height 16
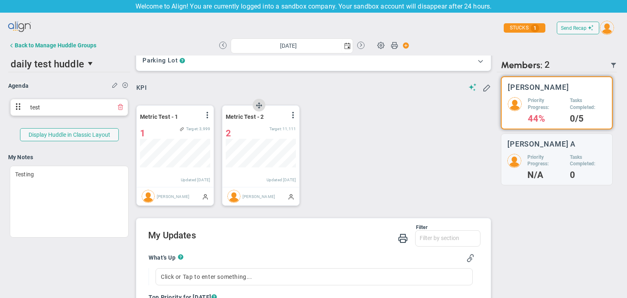
scroll to position [204, 0]
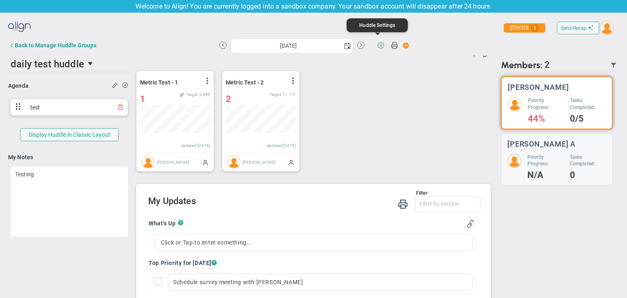
click at [379, 47] on span at bounding box center [381, 45] width 16 height 16
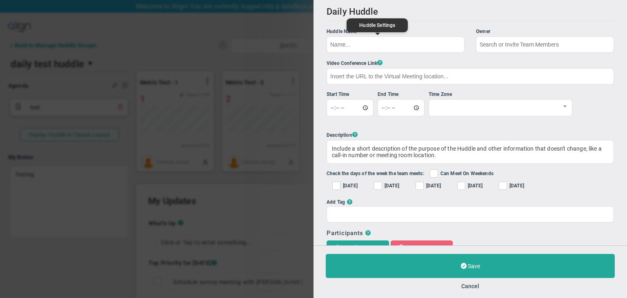
type input "daily test huddle"
checkbox input "true"
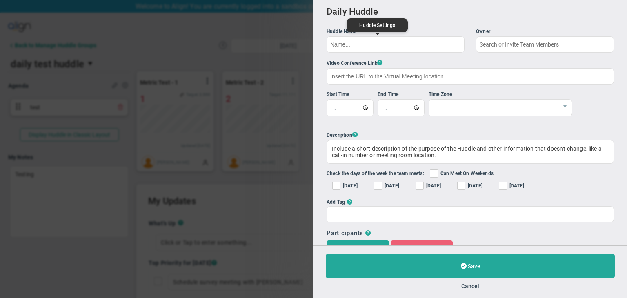
checkbox input "true"
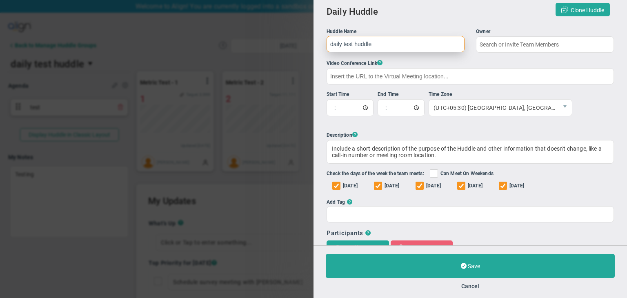
type input "[PERSON_NAME]"
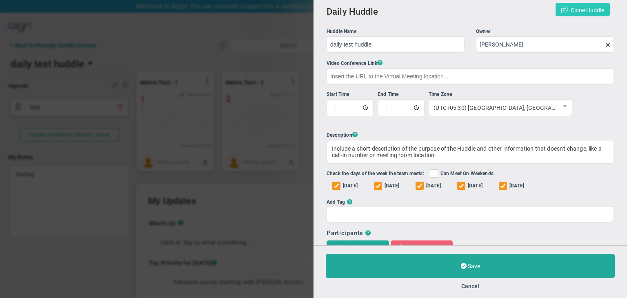
click at [572, 9] on span "Clone Huddle" at bounding box center [586, 10] width 33 height 7
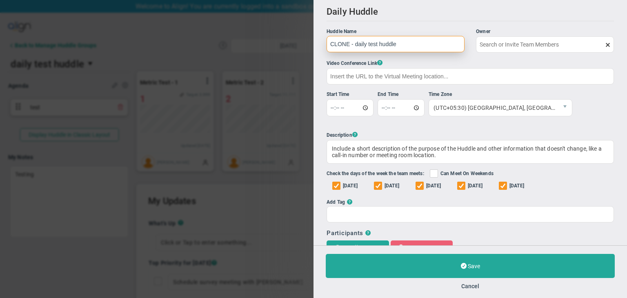
type input "[PERSON_NAME]"
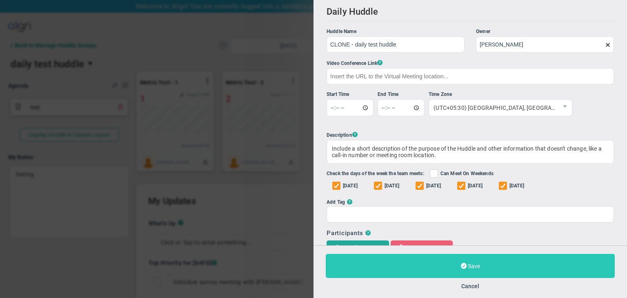
click at [494, 261] on button "Save" at bounding box center [470, 266] width 289 height 24
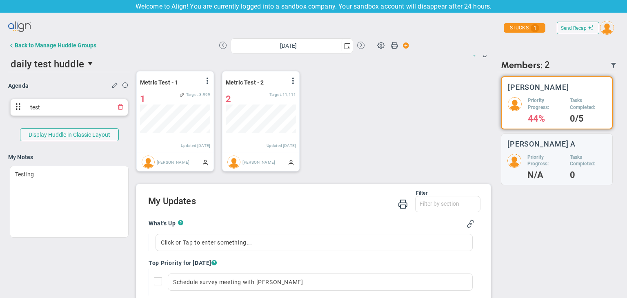
scroll to position [97, 0]
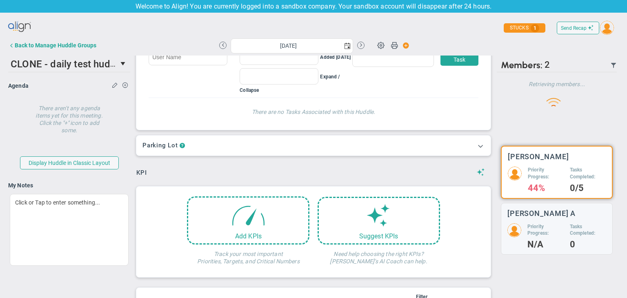
type input "Thursday, September 4, 2025"
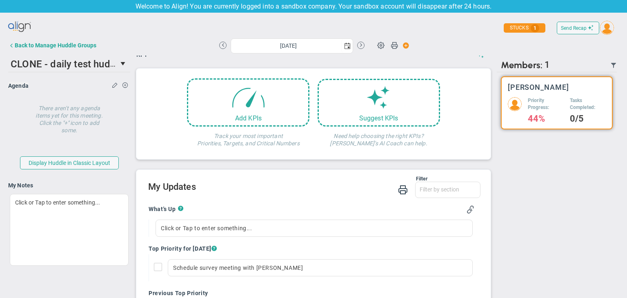
scroll to position [0, 0]
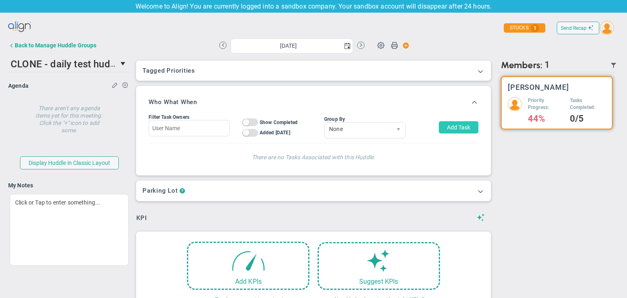
click at [443, 122] on button "Add Task" at bounding box center [458, 127] width 40 height 12
type input "[PERSON_NAME]"
type input "[DATE]"
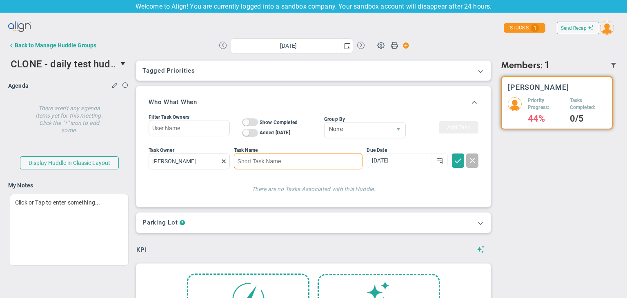
click at [263, 160] on input at bounding box center [298, 161] width 129 height 16
click at [224, 163] on span at bounding box center [223, 160] width 7 height 7
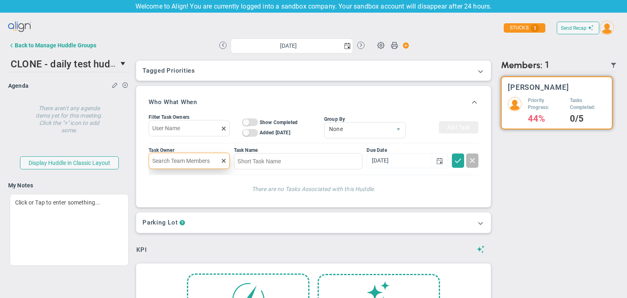
click at [190, 159] on input "text" at bounding box center [188, 161] width 81 height 16
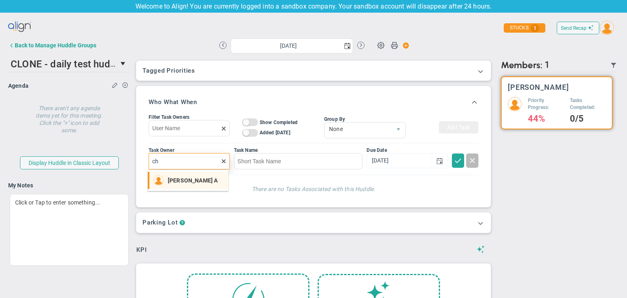
click at [189, 177] on span "Chandrika A" at bounding box center [193, 180] width 50 height 6
type input "Chandrika A"
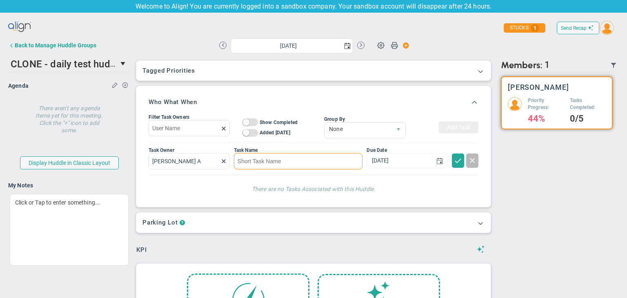
click at [261, 160] on input at bounding box center [298, 161] width 129 height 16
type input "testing mobile precon"
click at [454, 162] on span at bounding box center [458, 160] width 8 height 8
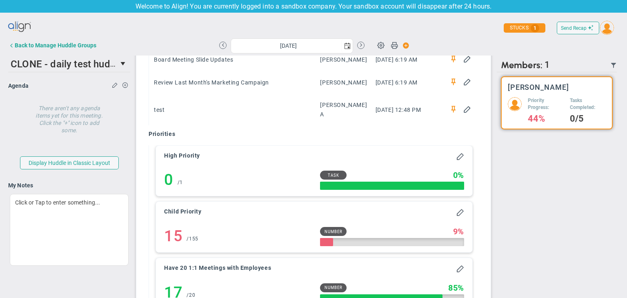
scroll to position [790, 0]
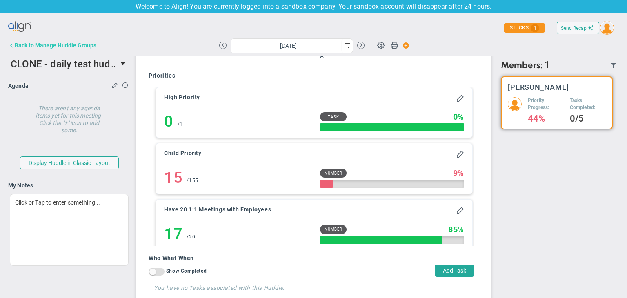
click at [44, 44] on div "Back to Manage Huddle Groups" at bounding box center [56, 45] width 82 height 7
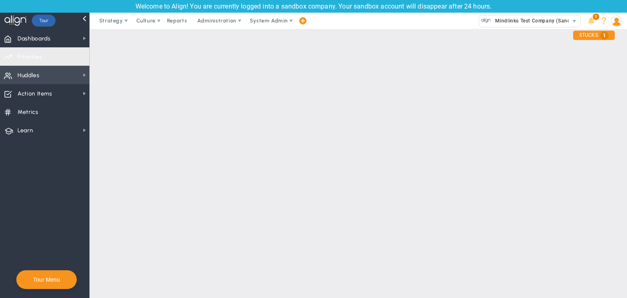
checkbox input "true"
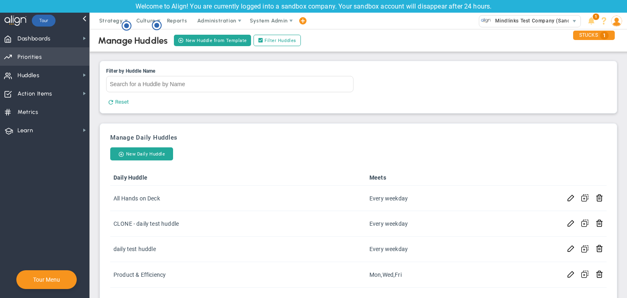
click at [38, 49] on span "Priorities" at bounding box center [30, 57] width 24 height 17
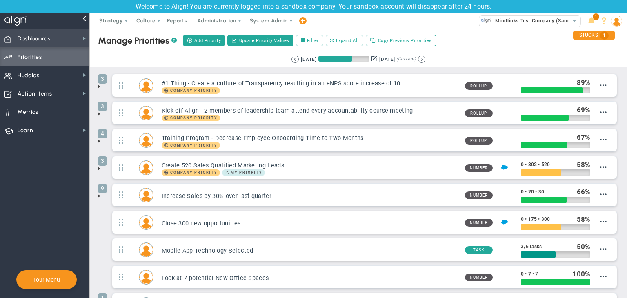
click at [54, 38] on span "Dashboards Dashboards" at bounding box center [44, 38] width 89 height 18
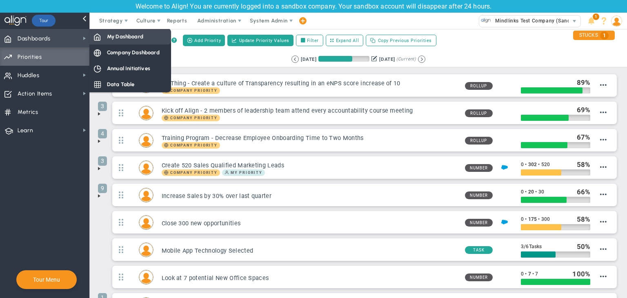
click at [156, 32] on div "My Dashboard" at bounding box center [130, 37] width 82 height 16
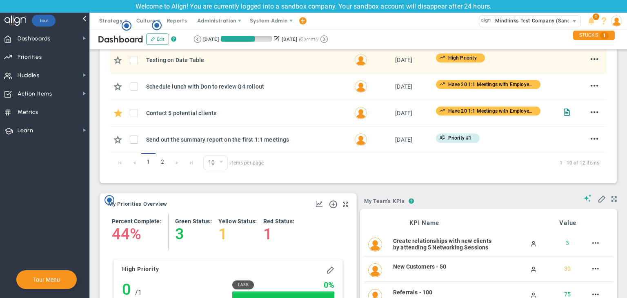
click at [343, 202] on span at bounding box center [345, 204] width 5 height 10
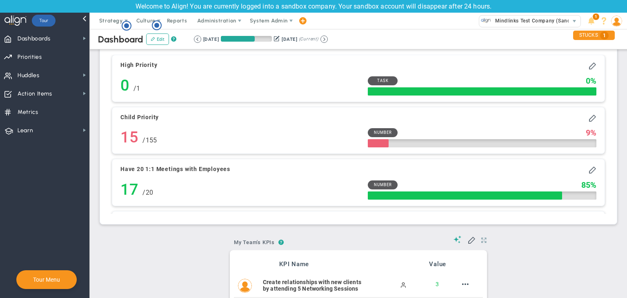
click at [481, 239] on span at bounding box center [483, 240] width 5 height 10
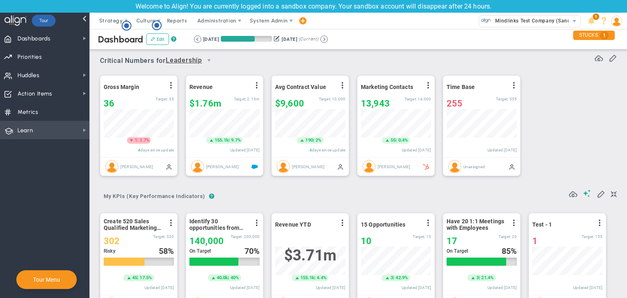
click at [47, 106] on span "Metrics Metrics" at bounding box center [44, 111] width 89 height 18
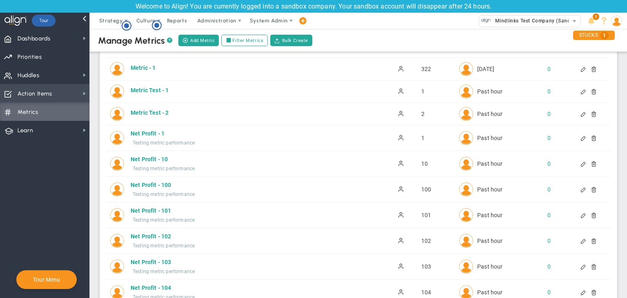
click at [48, 95] on span "Action Items" at bounding box center [35, 93] width 35 height 17
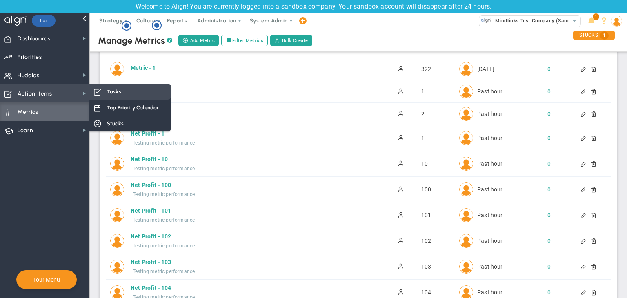
click at [127, 89] on div "Tasks" at bounding box center [130, 92] width 82 height 16
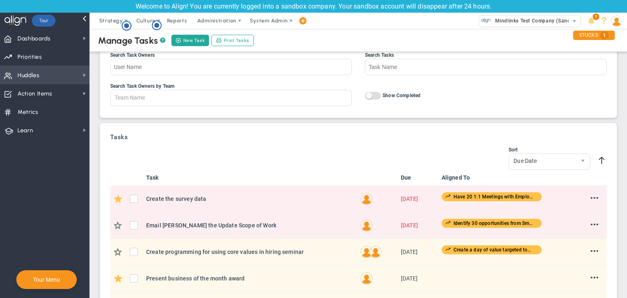
click at [67, 72] on span "Huddles Huddles" at bounding box center [44, 75] width 89 height 18
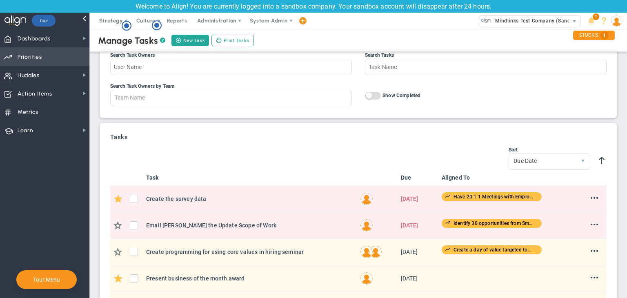
click at [73, 56] on span "Priorities OKR Tree Priorities OKRs" at bounding box center [44, 56] width 89 height 18
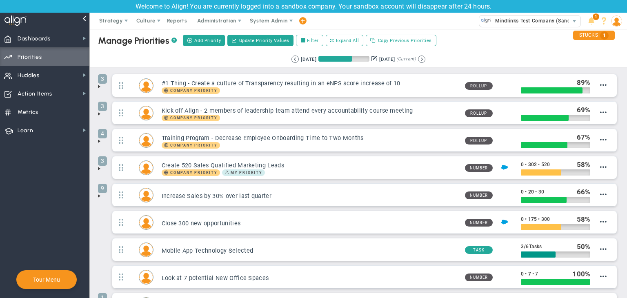
click at [90, 33] on div "Manage OKRs ? Manage Priorities ? Create Project Add Priority Update Priority V…" at bounding box center [358, 40] width 553 height 23
click at [88, 36] on span "Dashboards Dashboards" at bounding box center [44, 38] width 89 height 18
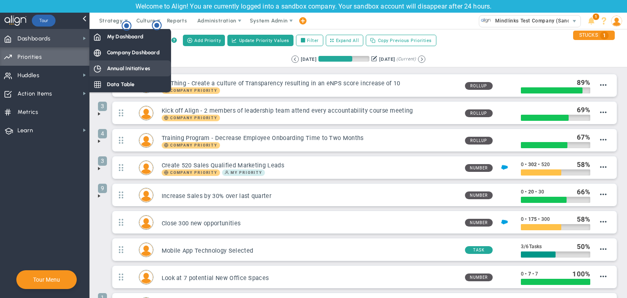
click at [122, 64] on span "Annual Initiatives" at bounding box center [128, 68] width 43 height 8
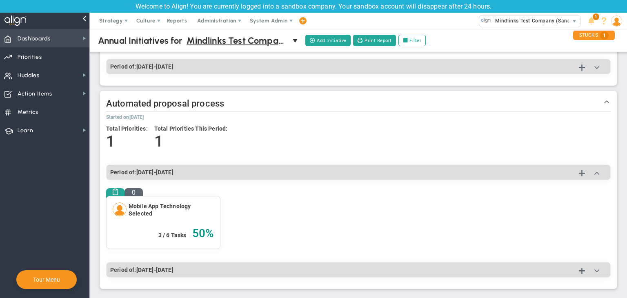
click at [45, 39] on span "Dashboards" at bounding box center [34, 38] width 33 height 17
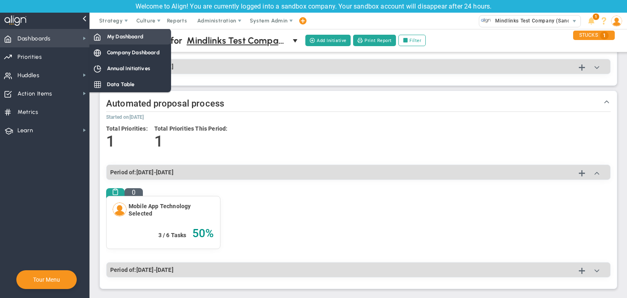
click at [117, 35] on span "My Dashboard" at bounding box center [125, 37] width 36 height 8
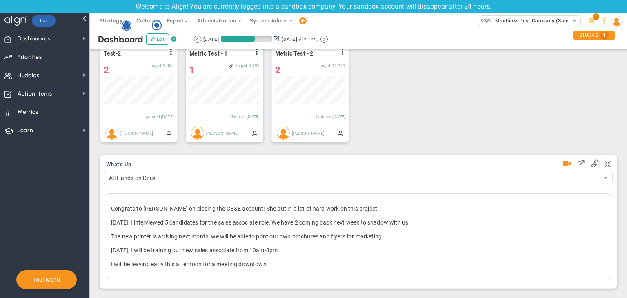
click at [126, 27] on g "Hotspot (open by clicking or pressing space/enter)" at bounding box center [126, 25] width 9 height 9
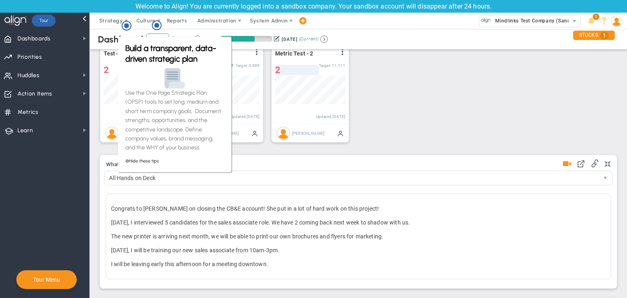
click at [349, 87] on div "Create 520 Sales Qualified Marketing Leads View Historical Graph Edit Make "No …" at bounding box center [355, 34] width 527 height 229
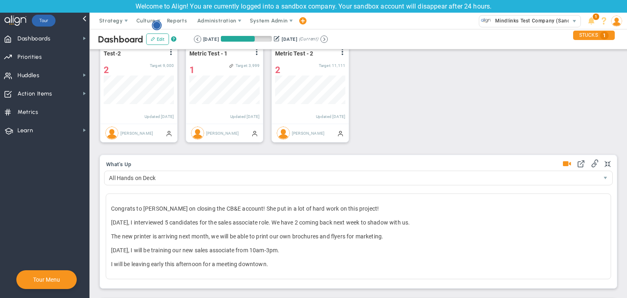
click at [160, 25] on circle "Hotspot (open by clicking or pressing space/enter)" at bounding box center [156, 25] width 7 height 7
click at [368, 102] on div "Create 520 Sales Qualified Marketing Leads View Historical Graph Edit Make "No …" at bounding box center [355, 34] width 527 height 229
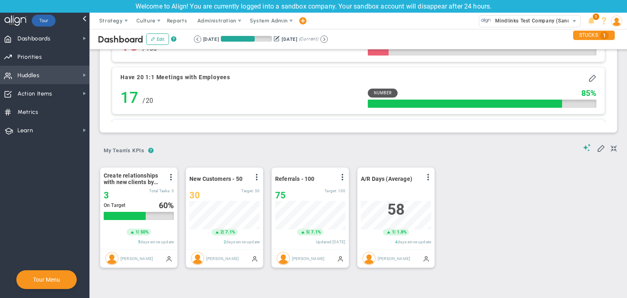
click at [22, 74] on span "Huddles" at bounding box center [29, 75] width 22 height 17
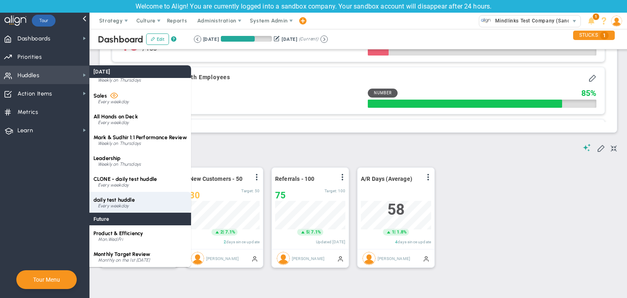
click at [129, 199] on span "daily test huddle" at bounding box center [113, 200] width 41 height 6
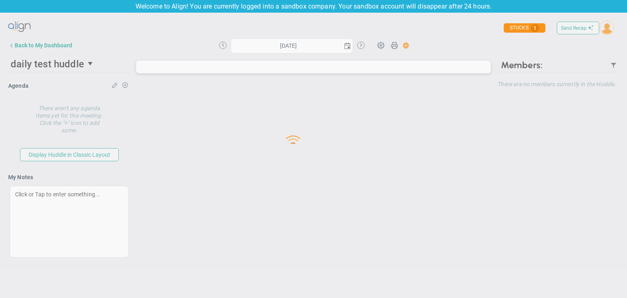
type input "Thursday, September 4, 2025"
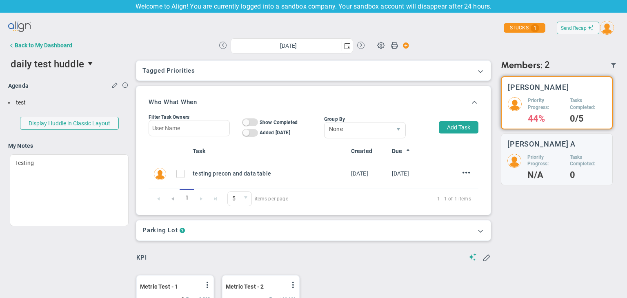
click at [60, 42] on div "Back to My Dashboard" at bounding box center [44, 45] width 58 height 7
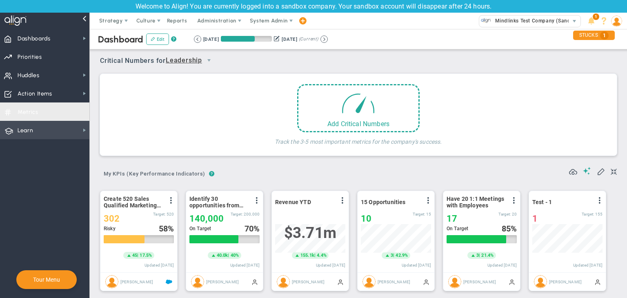
click at [60, 135] on span "Learn Learn" at bounding box center [44, 130] width 89 height 18
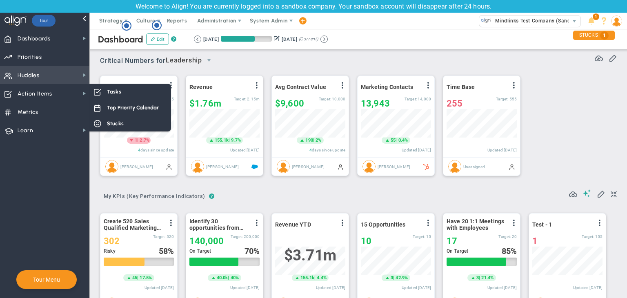
click at [83, 82] on span "Huddles Huddles" at bounding box center [44, 75] width 89 height 18
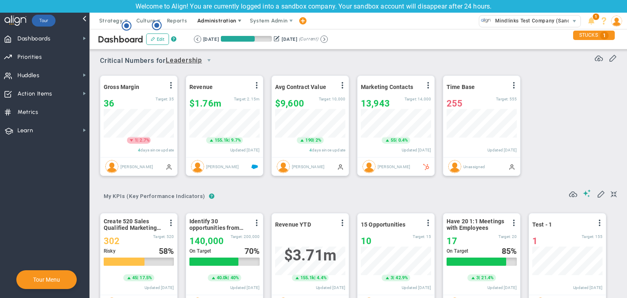
click at [219, 21] on span "Administration" at bounding box center [216, 21] width 39 height 6
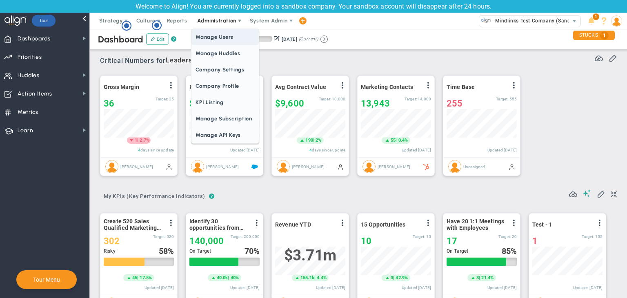
click at [219, 35] on span "Manage Users" at bounding box center [224, 37] width 67 height 16
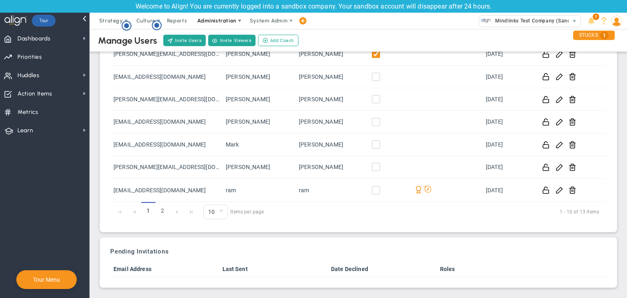
click at [201, 23] on span "Administration" at bounding box center [216, 21] width 39 height 6
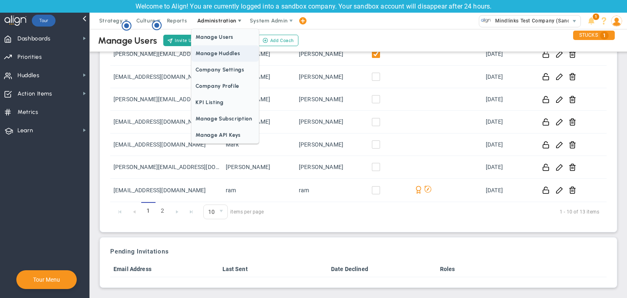
click at [232, 59] on span "Manage Huddles" at bounding box center [224, 53] width 67 height 16
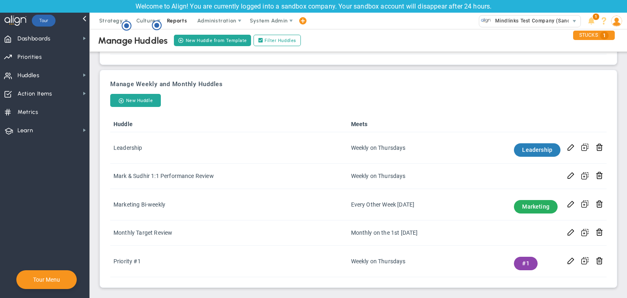
click at [175, 20] on span "Reports" at bounding box center [177, 21] width 29 height 16
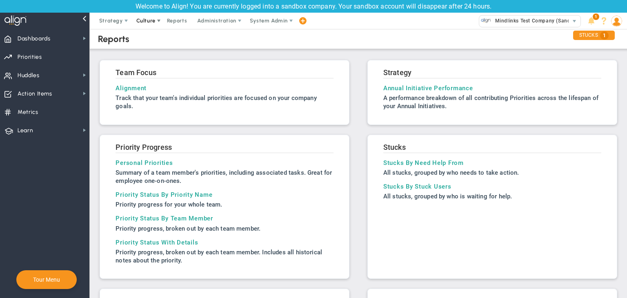
click at [147, 20] on span "Culture" at bounding box center [145, 21] width 19 height 6
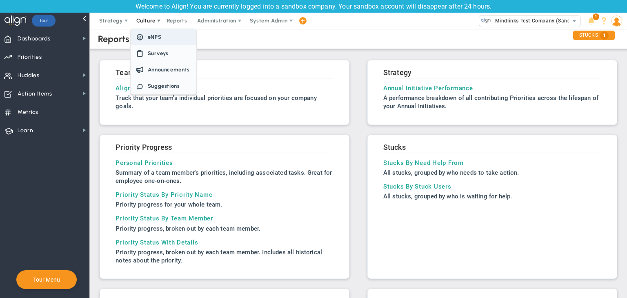
click at [162, 41] on span "eNPS" at bounding box center [164, 37] width 66 height 16
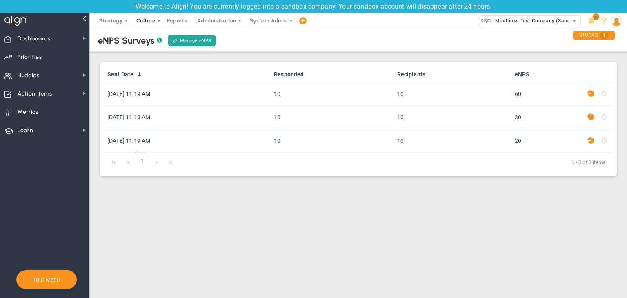
click at [150, 13] on span "Culture" at bounding box center [146, 21] width 33 height 16
click at [150, 23] on span "Culture" at bounding box center [145, 21] width 19 height 6
click at [153, 20] on span "Culture" at bounding box center [145, 21] width 19 height 6
click at [147, 19] on span "Culture" at bounding box center [145, 21] width 19 height 6
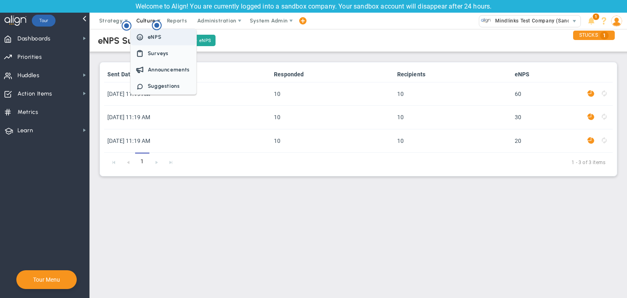
click at [151, 48] on span "Surveys" at bounding box center [164, 53] width 66 height 16
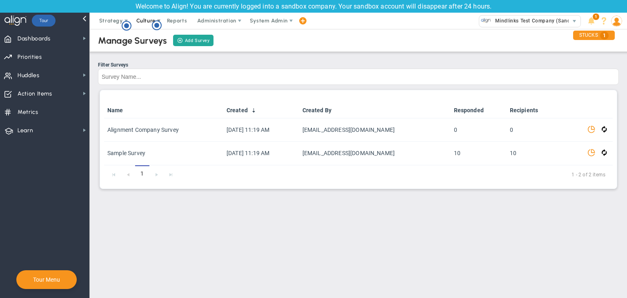
click at [145, 18] on span "Culture" at bounding box center [145, 21] width 19 height 6
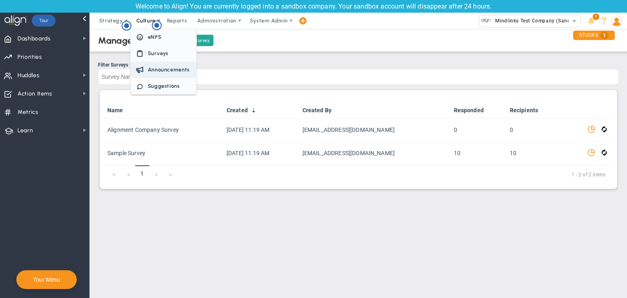
click at [148, 69] on span "Announcements" at bounding box center [169, 69] width 42 height 6
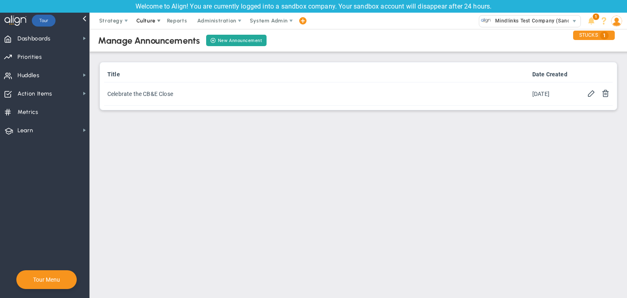
click at [137, 22] on span "Culture" at bounding box center [145, 21] width 19 height 6
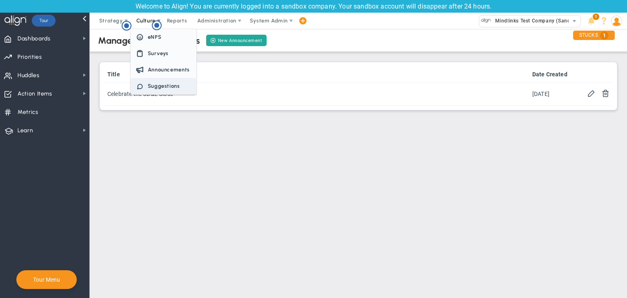
click at [153, 83] on span "Suggestions" at bounding box center [164, 86] width 32 height 6
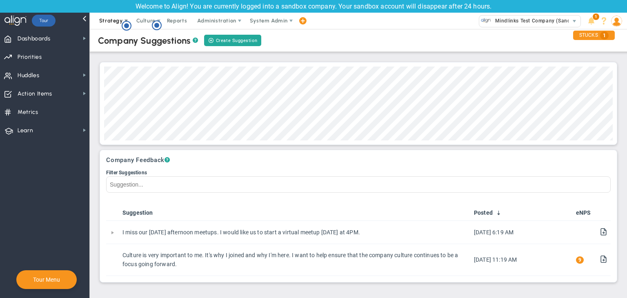
click at [106, 21] on span "Strategy" at bounding box center [111, 21] width 24 height 6
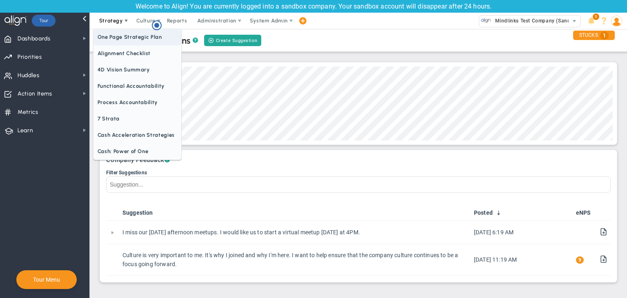
click at [121, 38] on span "One Page Strategic Plan" at bounding box center [137, 37] width 88 height 16
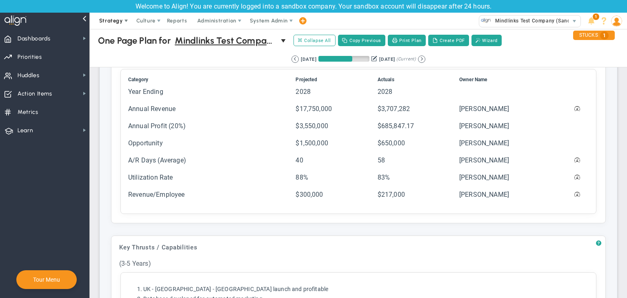
click at [119, 18] on span "Strategy" at bounding box center [111, 21] width 24 height 6
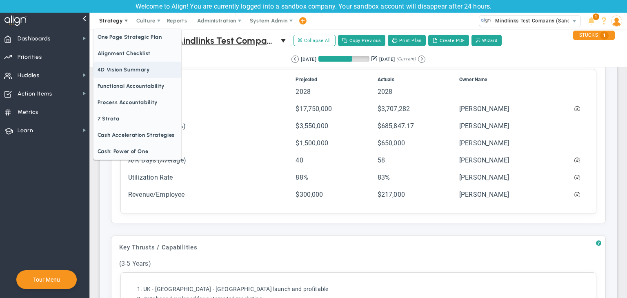
click at [139, 62] on span "4D Vision Summary" at bounding box center [137, 70] width 88 height 16
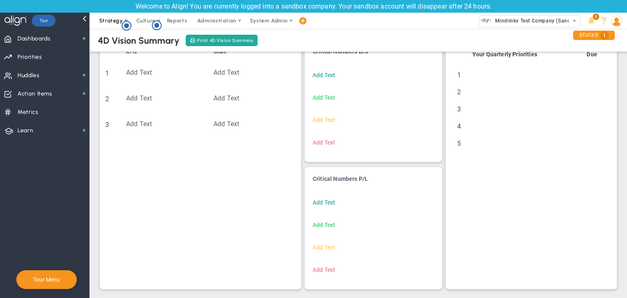
click at [121, 20] on span "Strategy" at bounding box center [111, 21] width 24 height 6
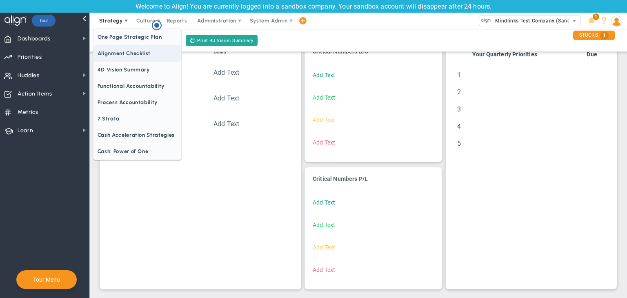
click at [127, 51] on span "Alignment Checklist" at bounding box center [137, 53] width 88 height 16
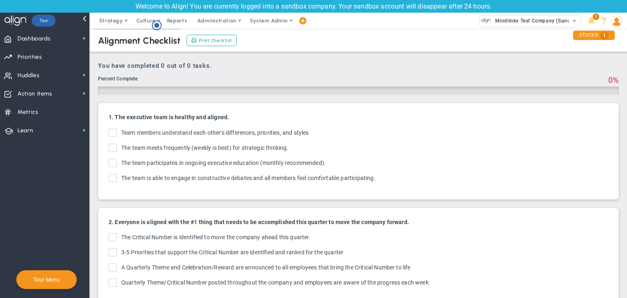
checkbox input "true"
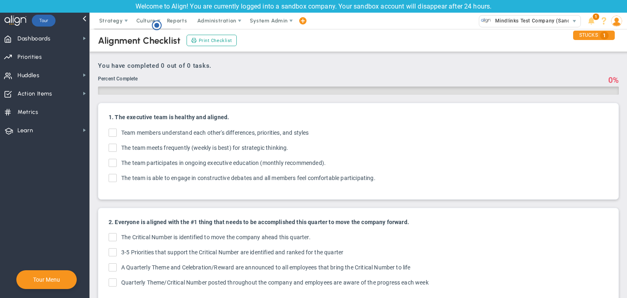
checkbox input "true"
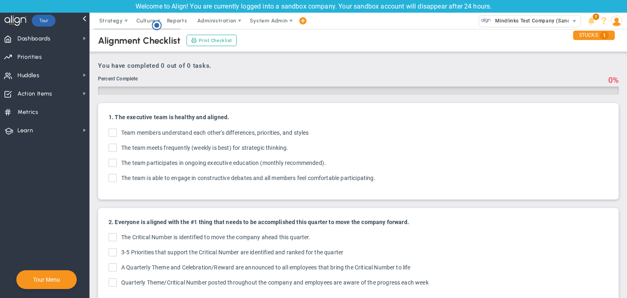
checkbox input "true"
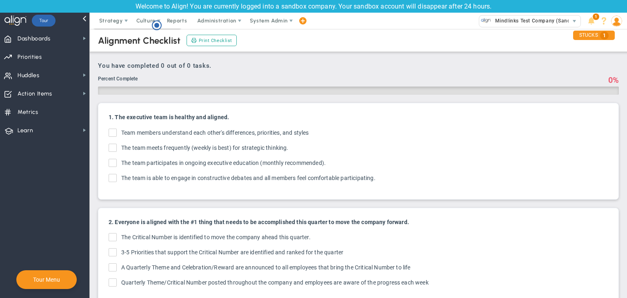
checkbox input "true"
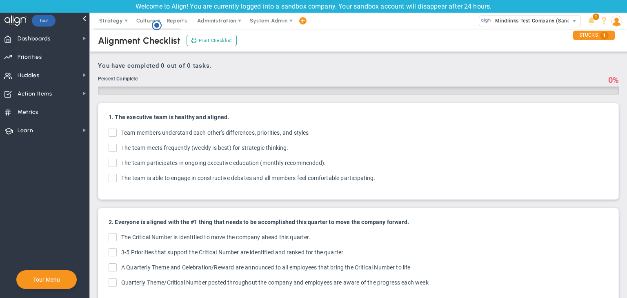
checkbox input "true"
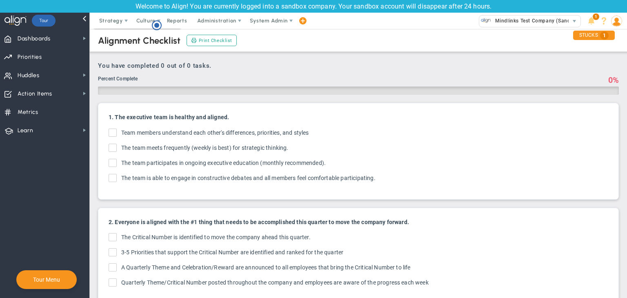
checkbox input "true"
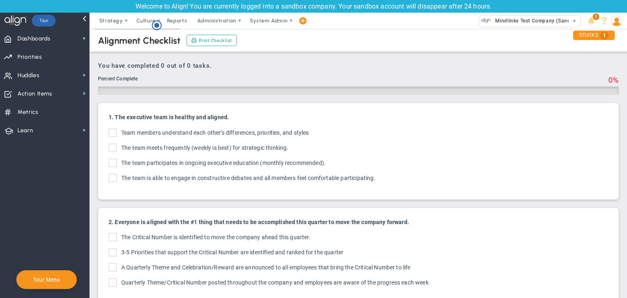
checkbox input "true"
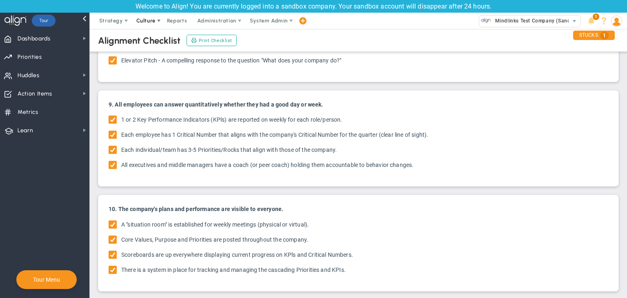
drag, startPoint x: 124, startPoint y: 18, endPoint x: 129, endPoint y: 19, distance: 5.3
click at [124, 18] on span at bounding box center [126, 21] width 7 height 7
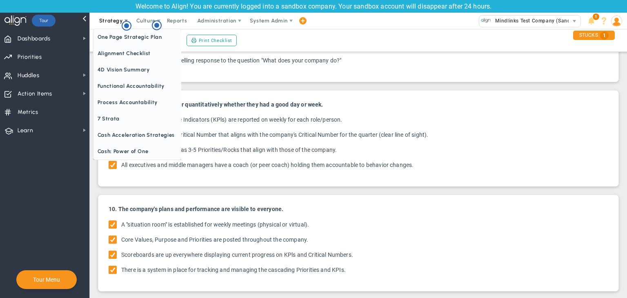
click at [103, 19] on span "Strategy" at bounding box center [111, 21] width 24 height 6
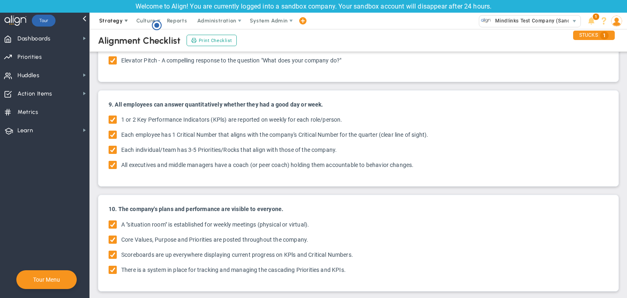
click at [105, 23] on span "Strategy" at bounding box center [111, 21] width 24 height 6
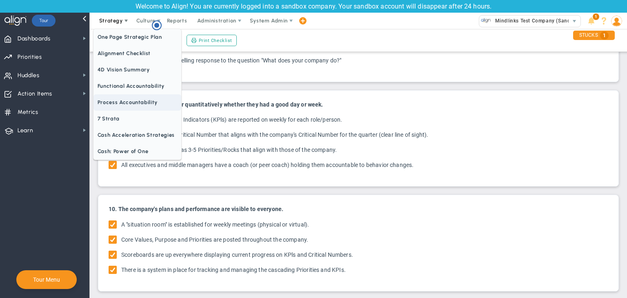
click at [120, 95] on span "Process Accountability" at bounding box center [137, 102] width 88 height 16
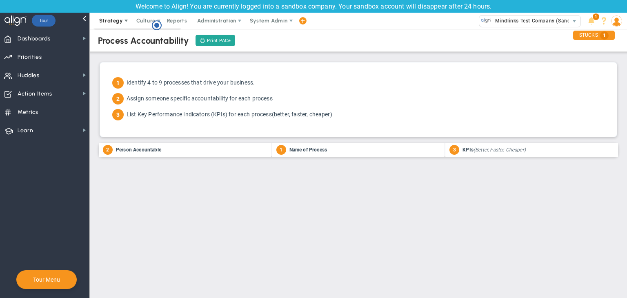
click at [103, 19] on span "Strategy" at bounding box center [111, 21] width 24 height 6
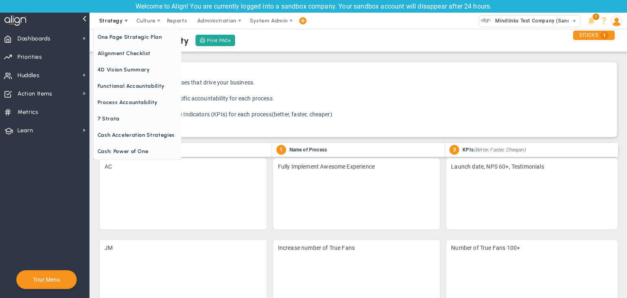
click at [121, 21] on span "Strategy" at bounding box center [111, 21] width 24 height 6
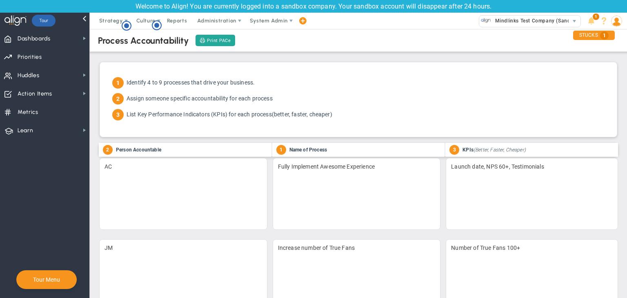
click at [107, 11] on div "Welcome to Align! You are currently logged into a sandbox company. Your sandbox…" at bounding box center [313, 6] width 627 height 13
click at [108, 16] on span "Strategy" at bounding box center [111, 21] width 37 height 16
click at [29, 42] on span "Dashboards" at bounding box center [34, 38] width 33 height 17
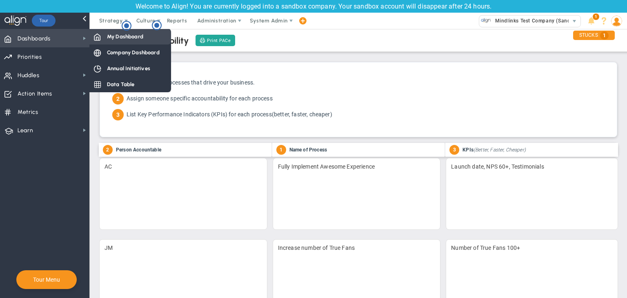
click at [106, 36] on div "My Dashboard" at bounding box center [130, 37] width 82 height 16
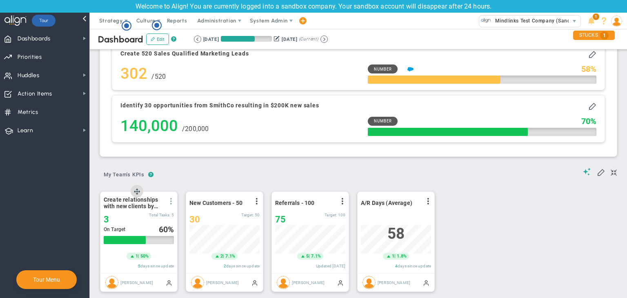
scroll to position [1088, 0]
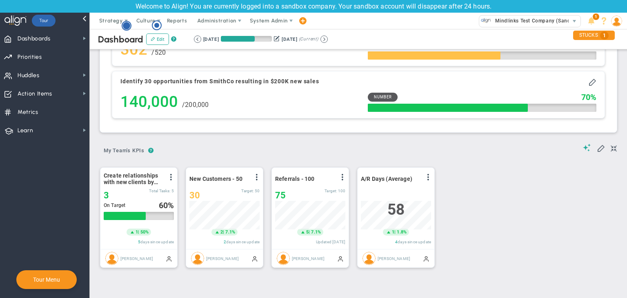
click at [128, 23] on circle "Hotspot (open by clicking or pressing space/enter)" at bounding box center [126, 25] width 7 height 7
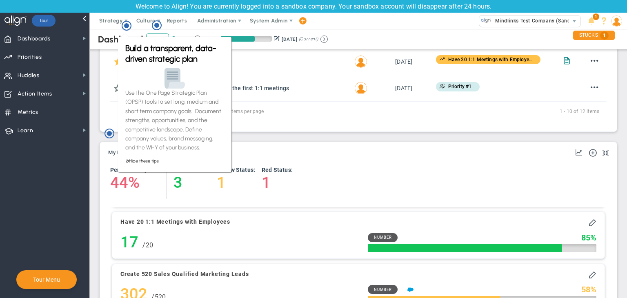
scroll to position [843, 0]
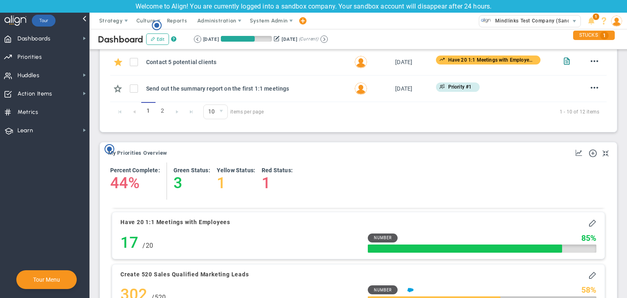
scroll to position [0, 0]
click at [108, 147] on circle "Hotspot (open by clicking or pressing space/enter)" at bounding box center [109, 148] width 7 height 7
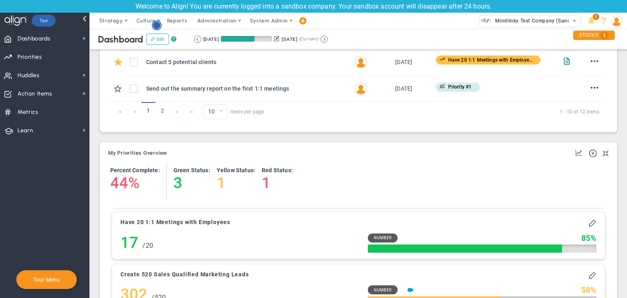
click at [157, 24] on circle "Hotspot (open by clicking or pressing space/enter)" at bounding box center [156, 25] width 7 height 7
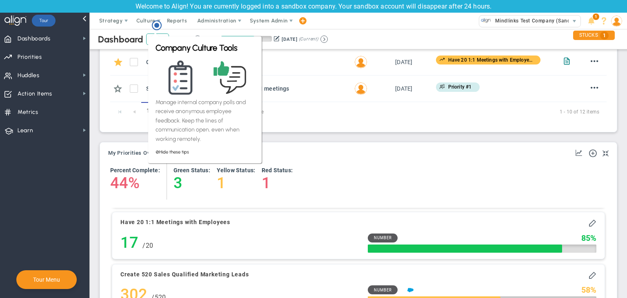
click at [131, 140] on div "My Objectives and Key Results My Priorities Overview Add Objective or Key Resul…" at bounding box center [358, 259] width 520 height 245
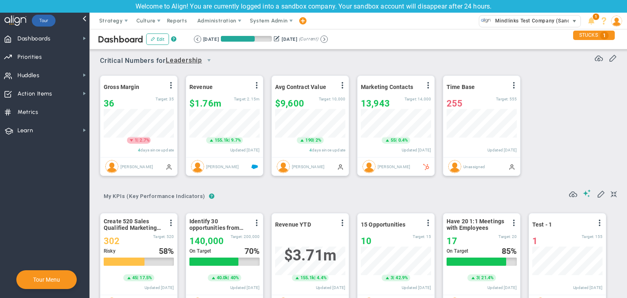
click at [535, 19] on span "Mindlinks Test Company (Sandbox)" at bounding box center [536, 21] width 90 height 11
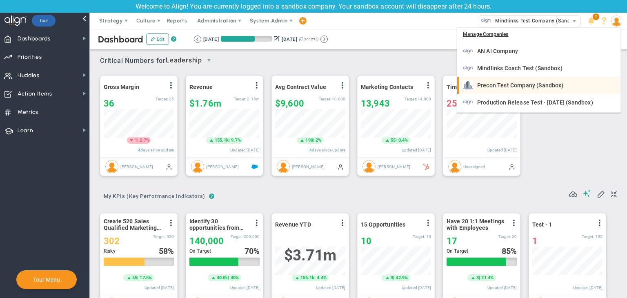
click at [511, 88] on span "Precon Test Company (Sandbox)" at bounding box center [520, 85] width 86 height 6
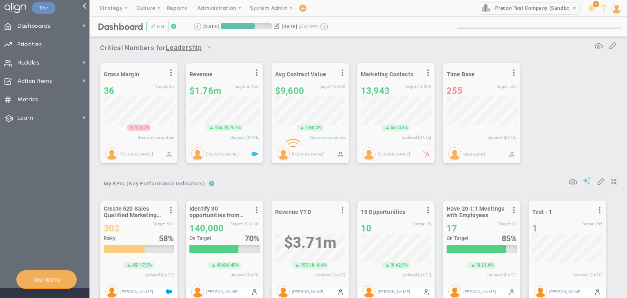
scroll to position [16, 0]
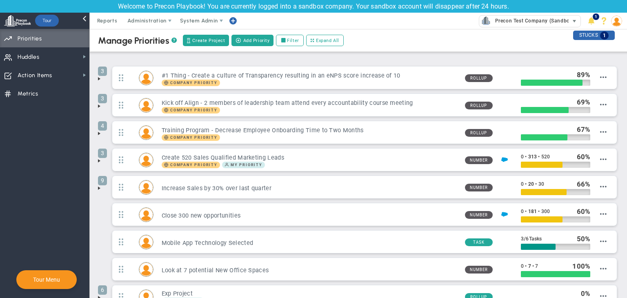
click at [538, 20] on span "Precon Test Company (Sandbox)" at bounding box center [532, 21] width 83 height 11
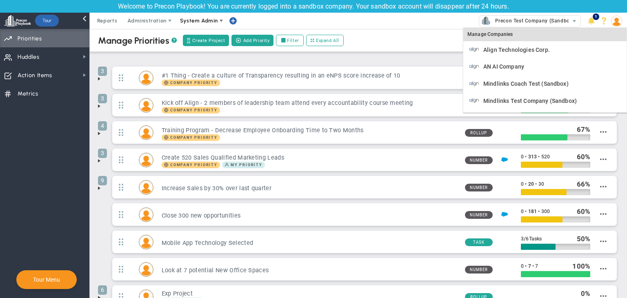
click at [210, 17] on span "System Admin" at bounding box center [199, 21] width 51 height 16
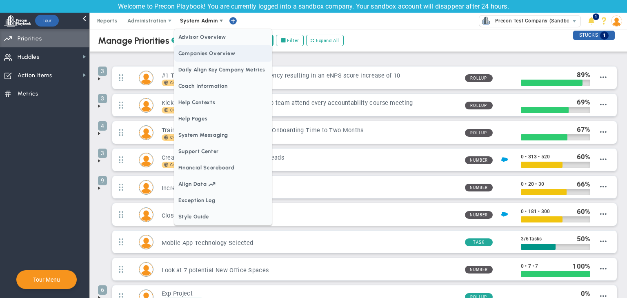
click at [212, 51] on span "Companies Overview" at bounding box center [222, 53] width 97 height 16
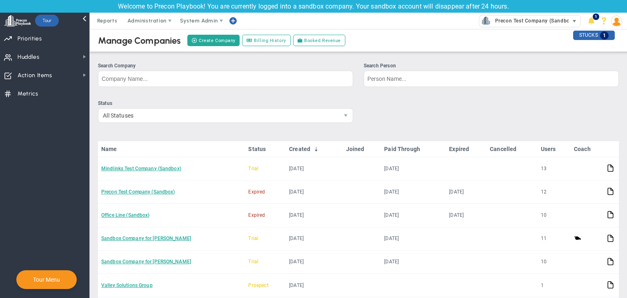
click at [548, 22] on span "Precon Test Company (Sandbox)" at bounding box center [532, 21] width 83 height 11
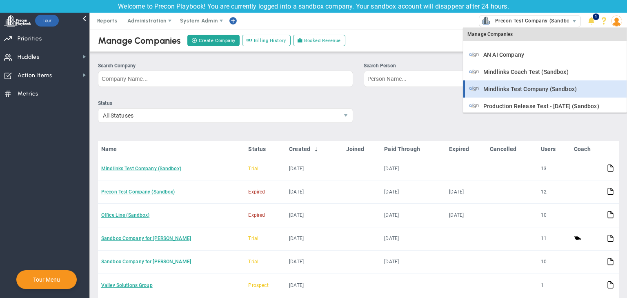
scroll to position [16, 0]
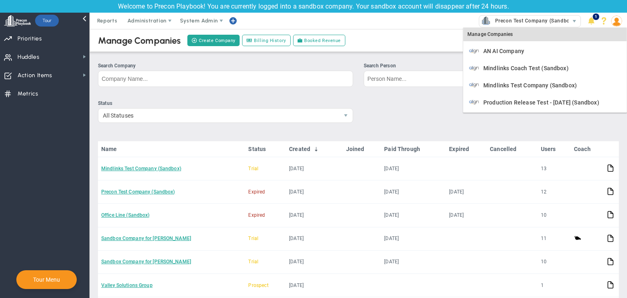
click at [428, 116] on ul "Status All Statuses" at bounding box center [358, 114] width 520 height 29
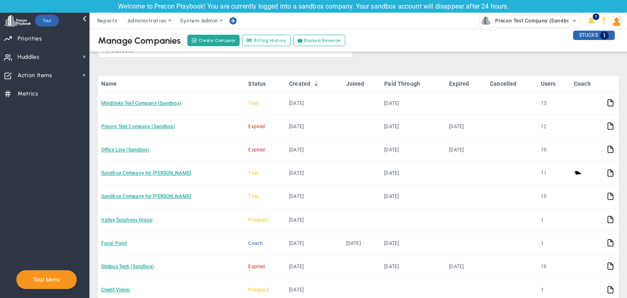
scroll to position [0, 0]
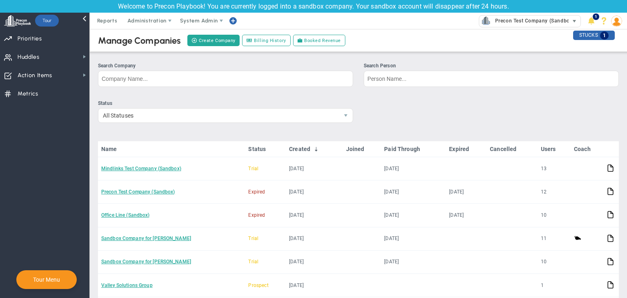
click at [523, 19] on span "Precon Test Company (Sandbox)" at bounding box center [532, 21] width 83 height 11
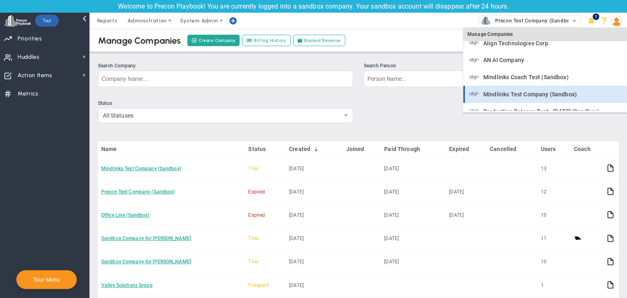
scroll to position [16, 0]
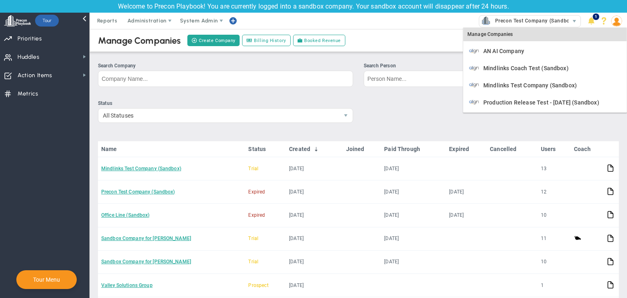
click at [505, 33] on div "Manage Companies" at bounding box center [544, 35] width 163 height 14
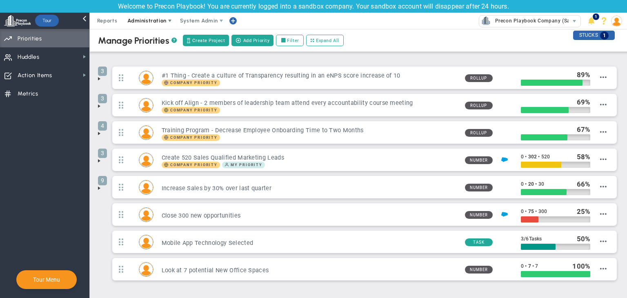
click at [155, 23] on span "Administration" at bounding box center [146, 21] width 39 height 6
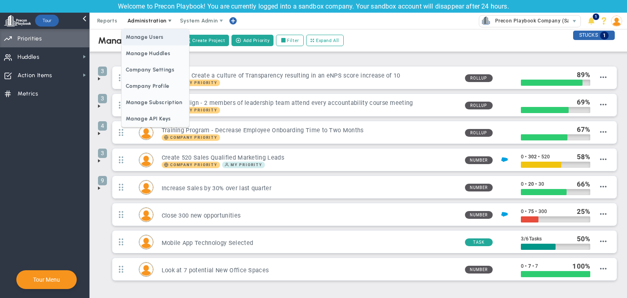
click at [157, 40] on span "Manage Users" at bounding box center [155, 37] width 67 height 16
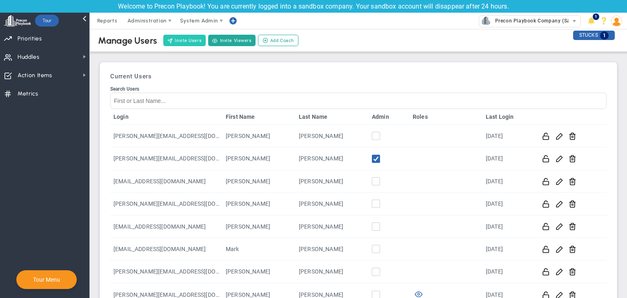
click at [186, 42] on button "Invite Users" at bounding box center [184, 40] width 42 height 11
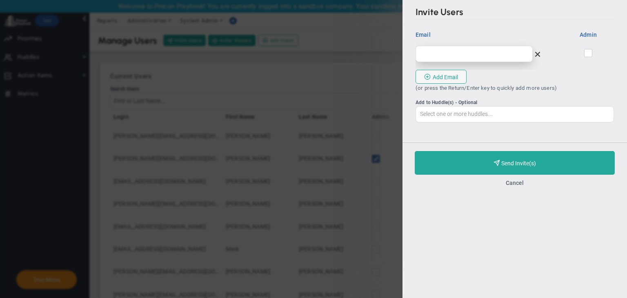
click at [426, 51] on input "email" at bounding box center [473, 54] width 117 height 16
type input "[PERSON_NAME][EMAIL_ADDRESS][DOMAIN_NAME]"
click at [588, 54] on input "checkbox" at bounding box center [588, 55] width 5 height 8
checkbox input "true"
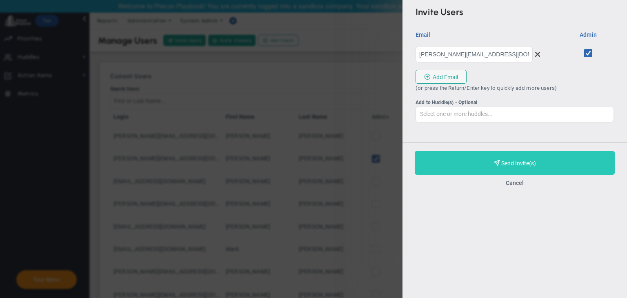
click at [538, 159] on button "Purchase and Send Invite(s) Validating Invite..." at bounding box center [514, 163] width 200 height 24
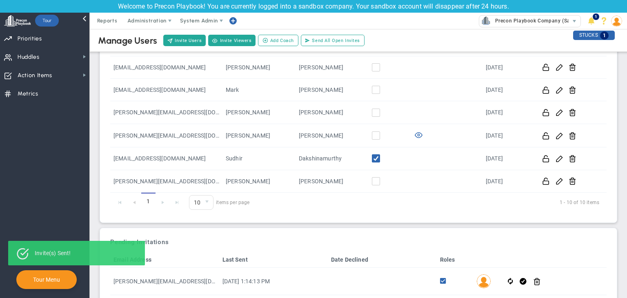
scroll to position [177, 0]
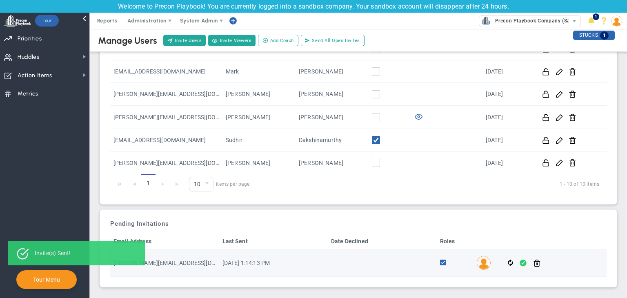
click at [519, 261] on span at bounding box center [522, 262] width 7 height 9
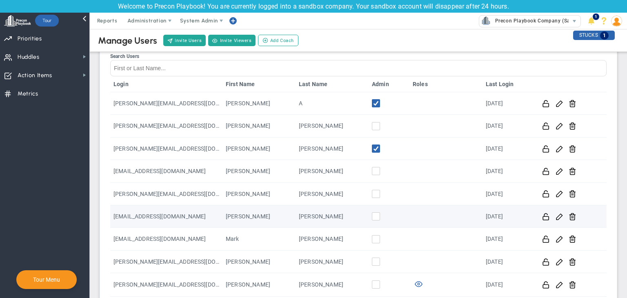
scroll to position [150, 0]
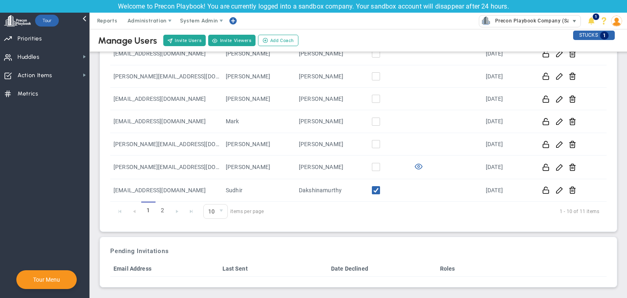
click at [528, 17] on span "Precon Playbook Company (Sandbox)" at bounding box center [539, 21] width 96 height 11
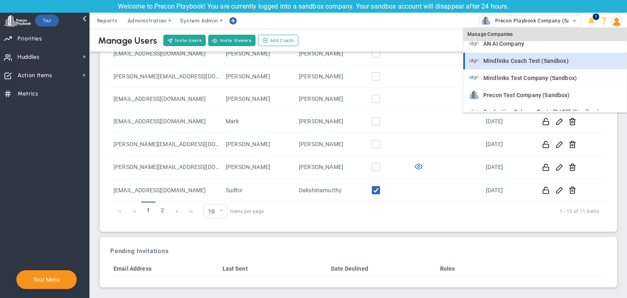
scroll to position [33, 0]
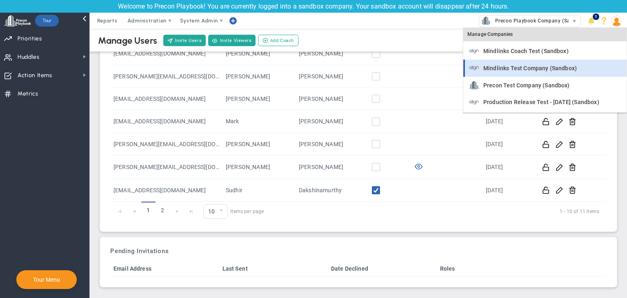
click at [537, 69] on span "Mindlinks Test Company (Sandbox)" at bounding box center [529, 68] width 93 height 6
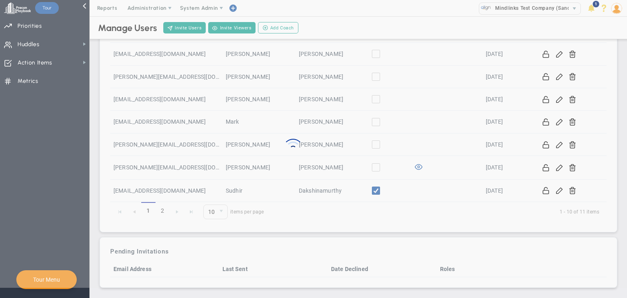
scroll to position [150, 0]
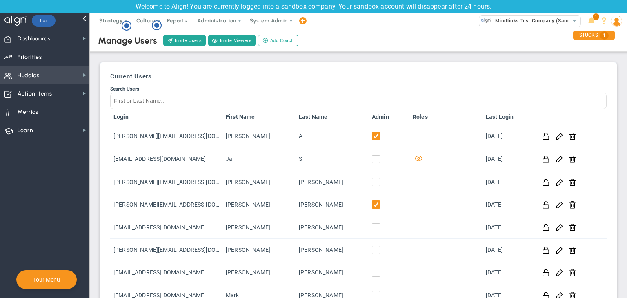
click at [22, 66] on span "Huddles Huddles" at bounding box center [44, 75] width 89 height 18
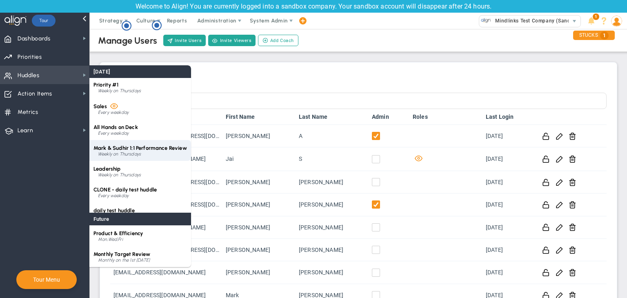
scroll to position [33, 0]
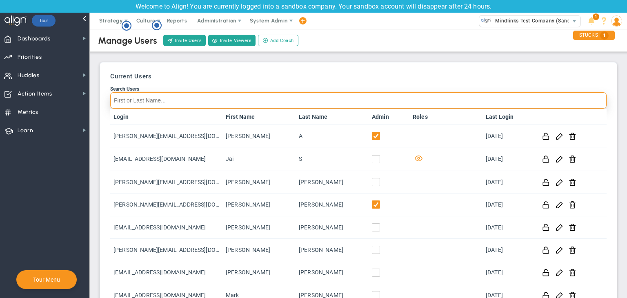
click at [262, 93] on input "Search Users" at bounding box center [358, 100] width 496 height 16
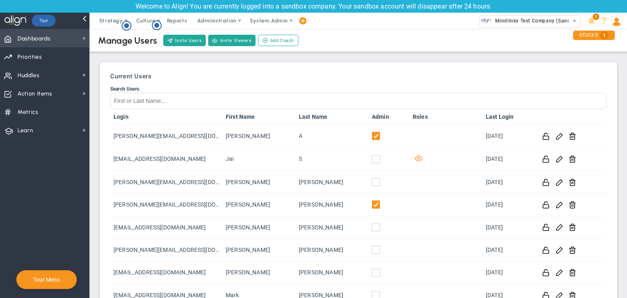
click at [25, 38] on span "Dashboards" at bounding box center [34, 38] width 33 height 17
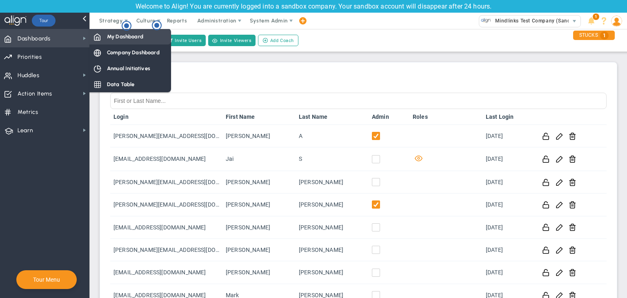
drag, startPoint x: 111, startPoint y: 37, endPoint x: 115, endPoint y: 38, distance: 4.1
click at [111, 37] on span "My Dashboard" at bounding box center [125, 37] width 36 height 8
